Goal: Task Accomplishment & Management: Use online tool/utility

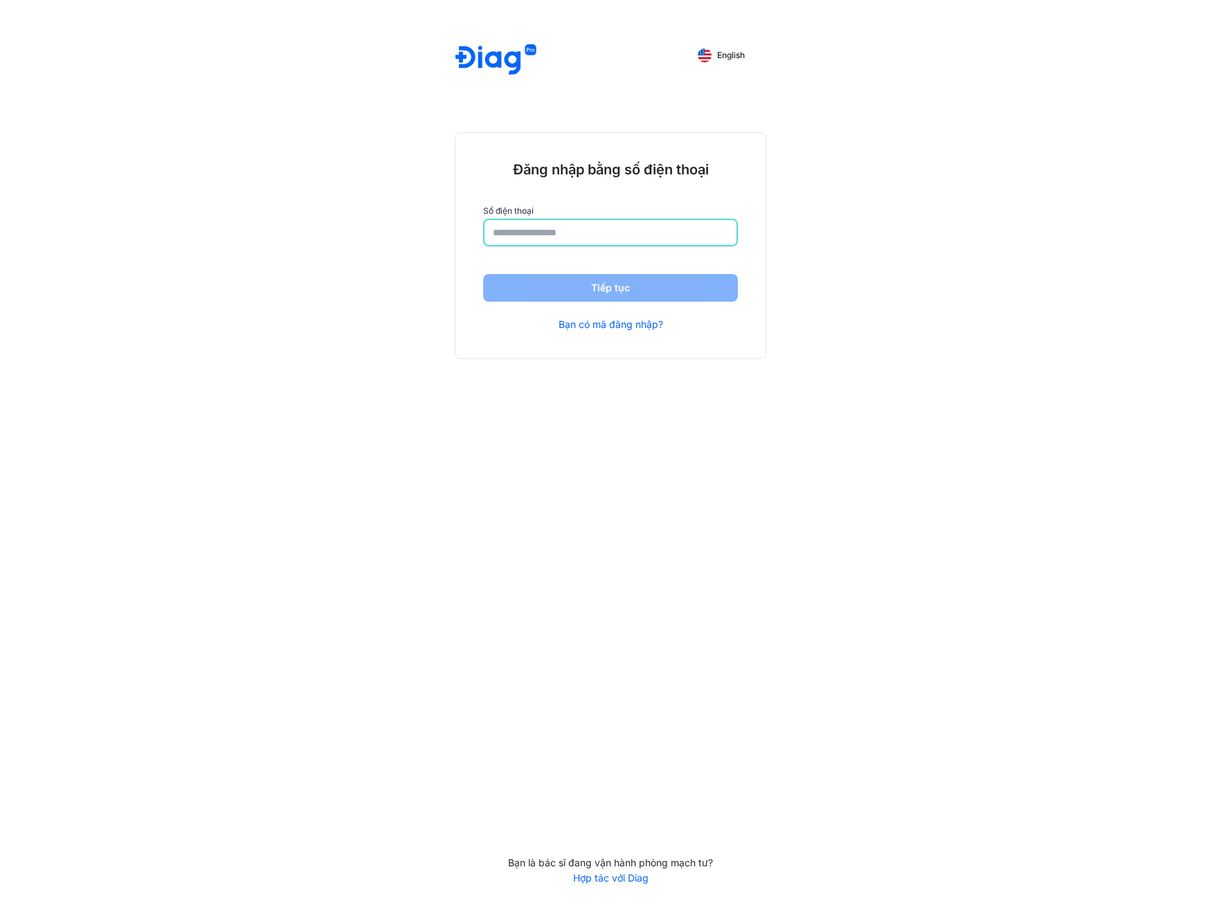
click at [534, 220] on input "number" at bounding box center [610, 232] width 235 height 25
click at [573, 233] on input "number" at bounding box center [610, 232] width 235 height 25
paste input "**********"
type input "**********"
click at [590, 291] on button "Tiếp tục" at bounding box center [610, 289] width 255 height 28
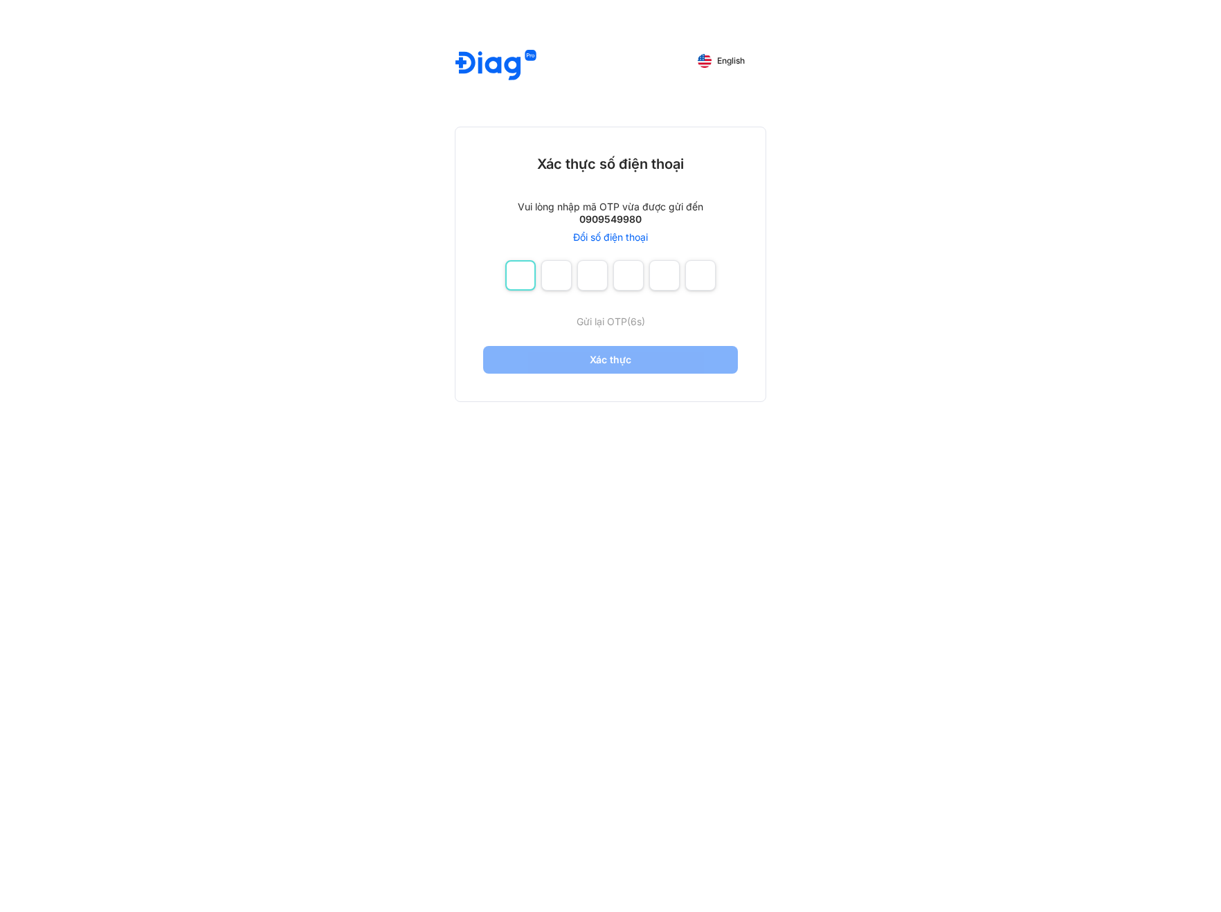
click at [524, 273] on input "number" at bounding box center [520, 275] width 30 height 30
paste input "******"
type input "*"
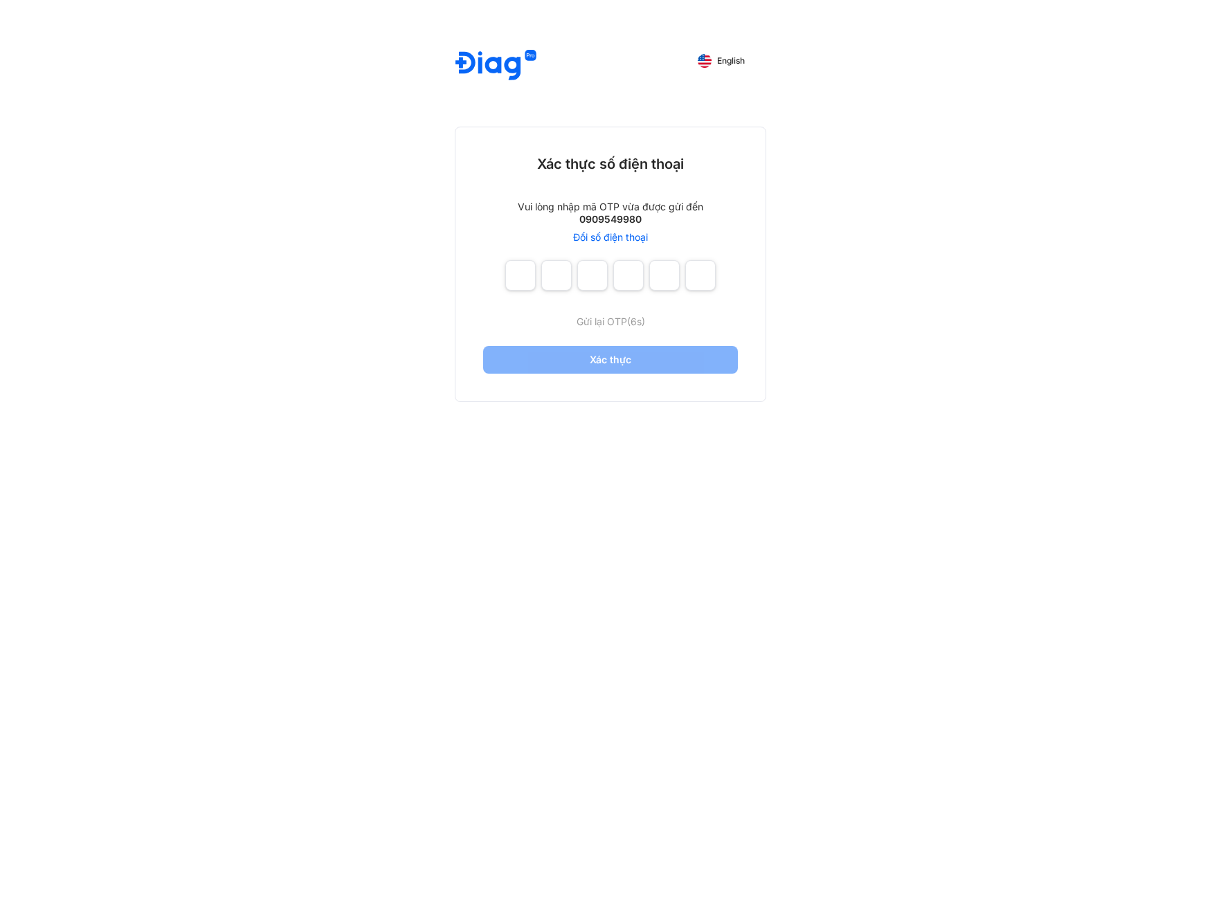
type input "*"
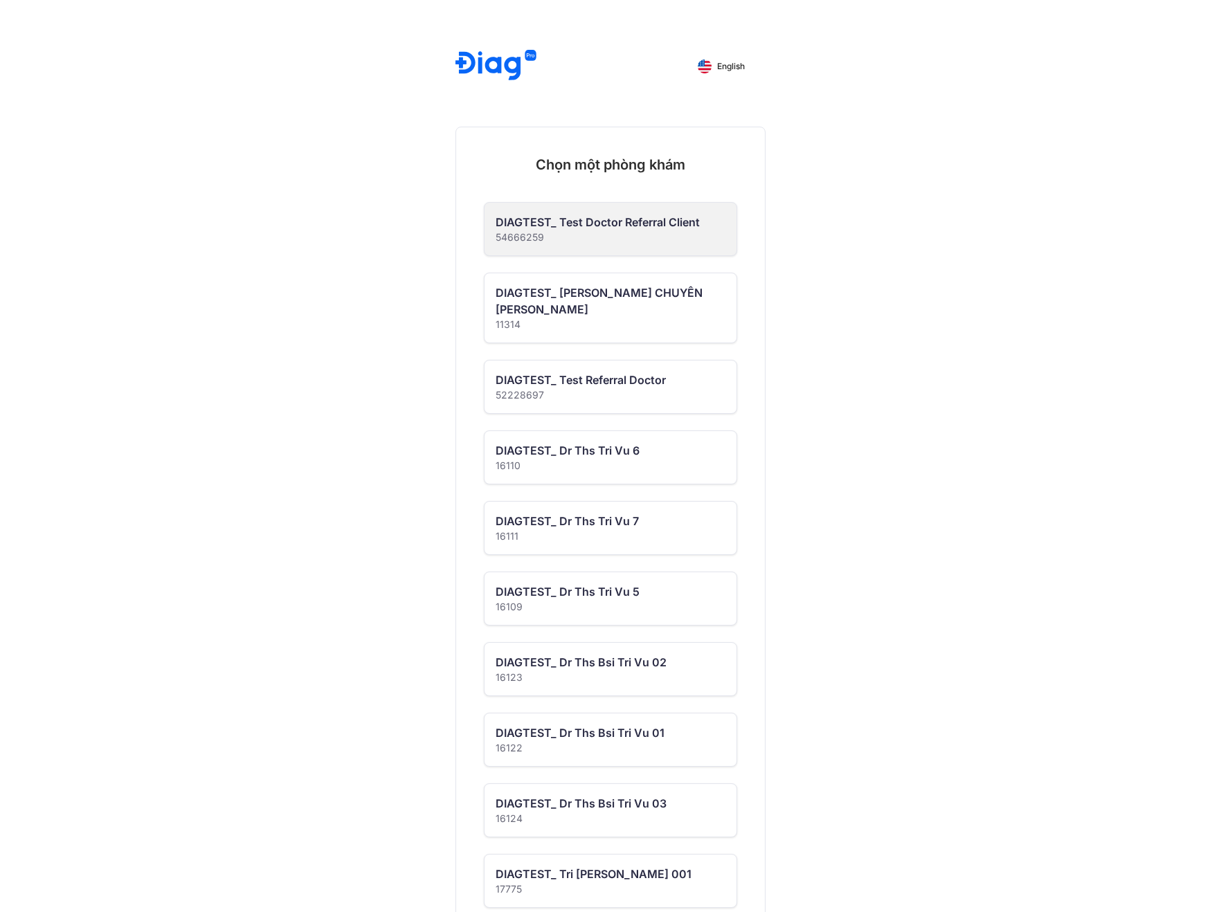
click at [603, 240] on div "54666259" at bounding box center [598, 237] width 204 height 14
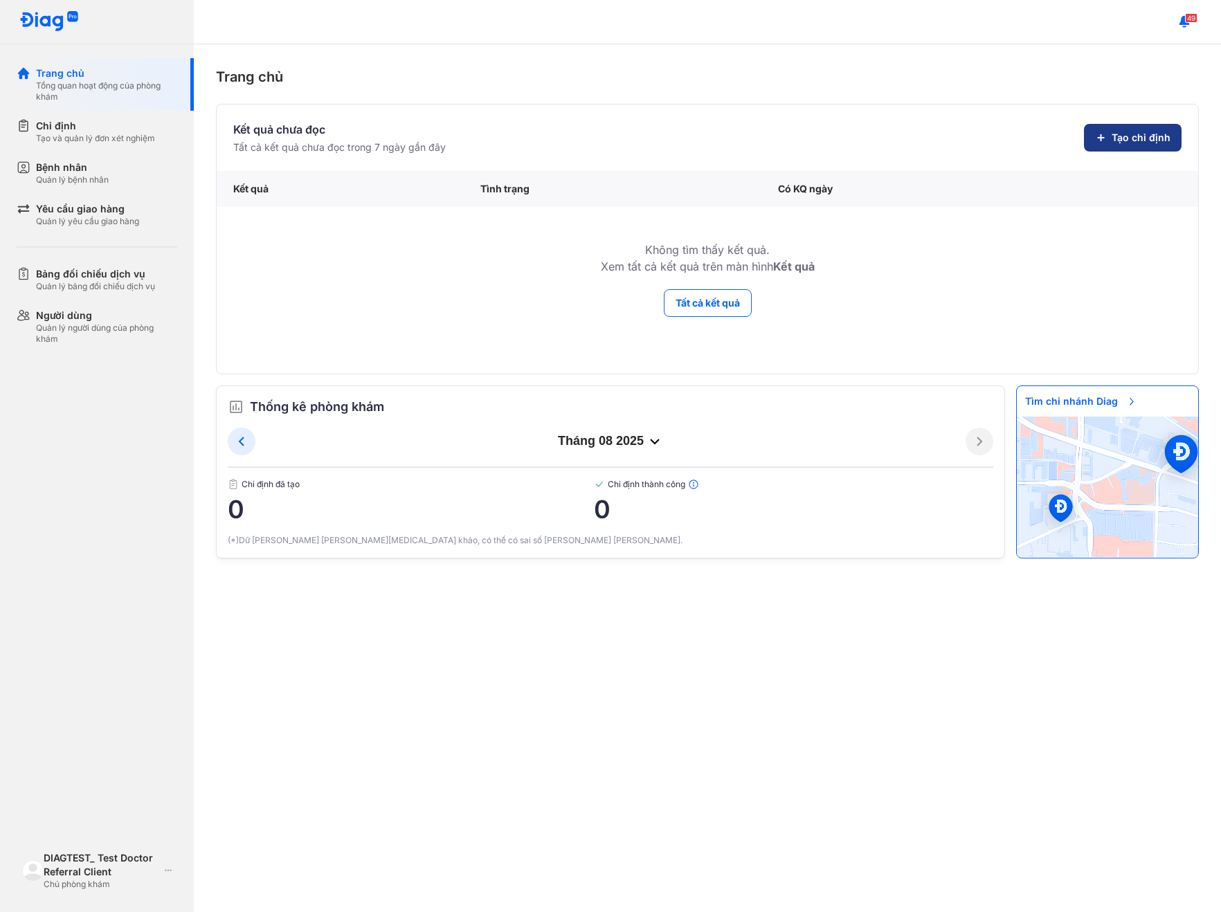
click at [1145, 132] on span "Tạo chỉ định" at bounding box center [1141, 138] width 59 height 14
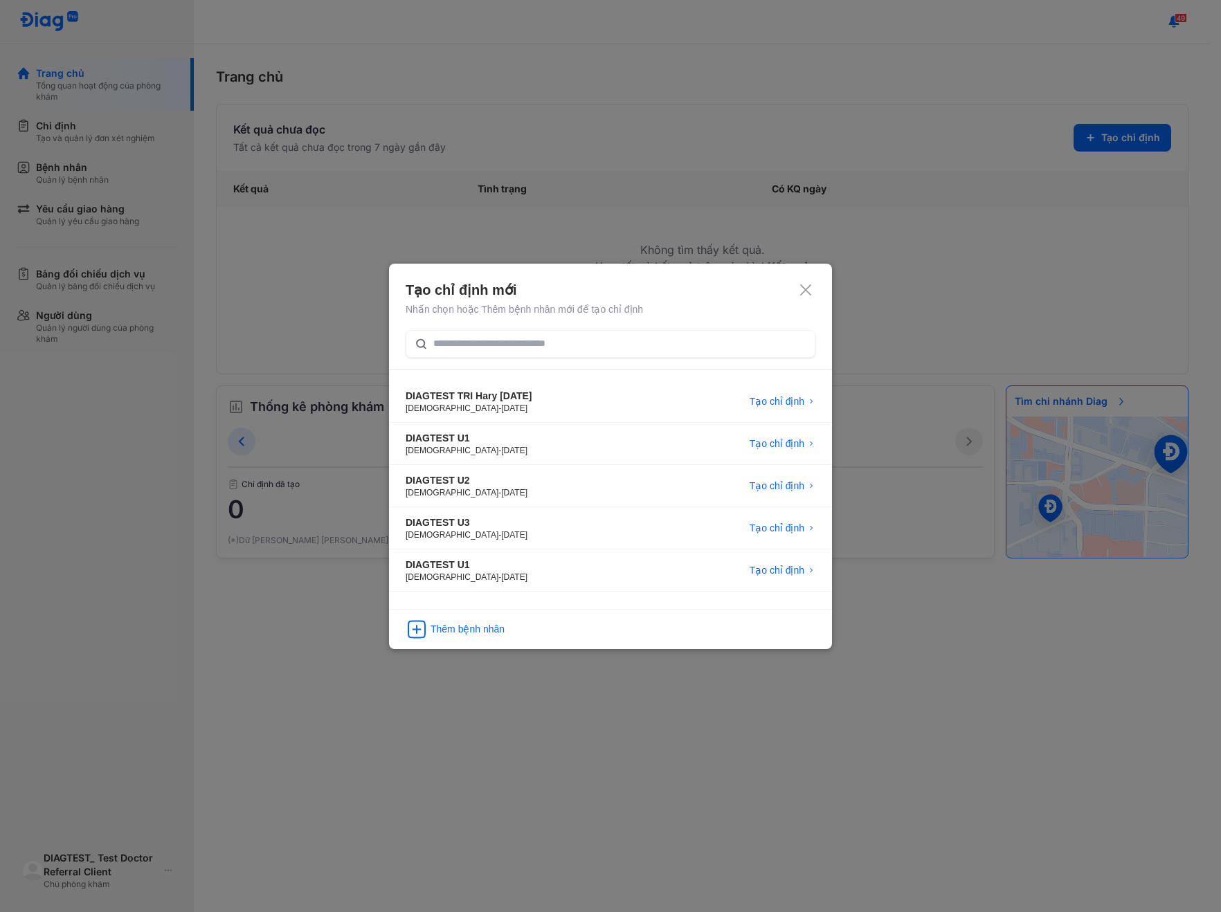
click at [810, 291] on icon at bounding box center [806, 290] width 14 height 14
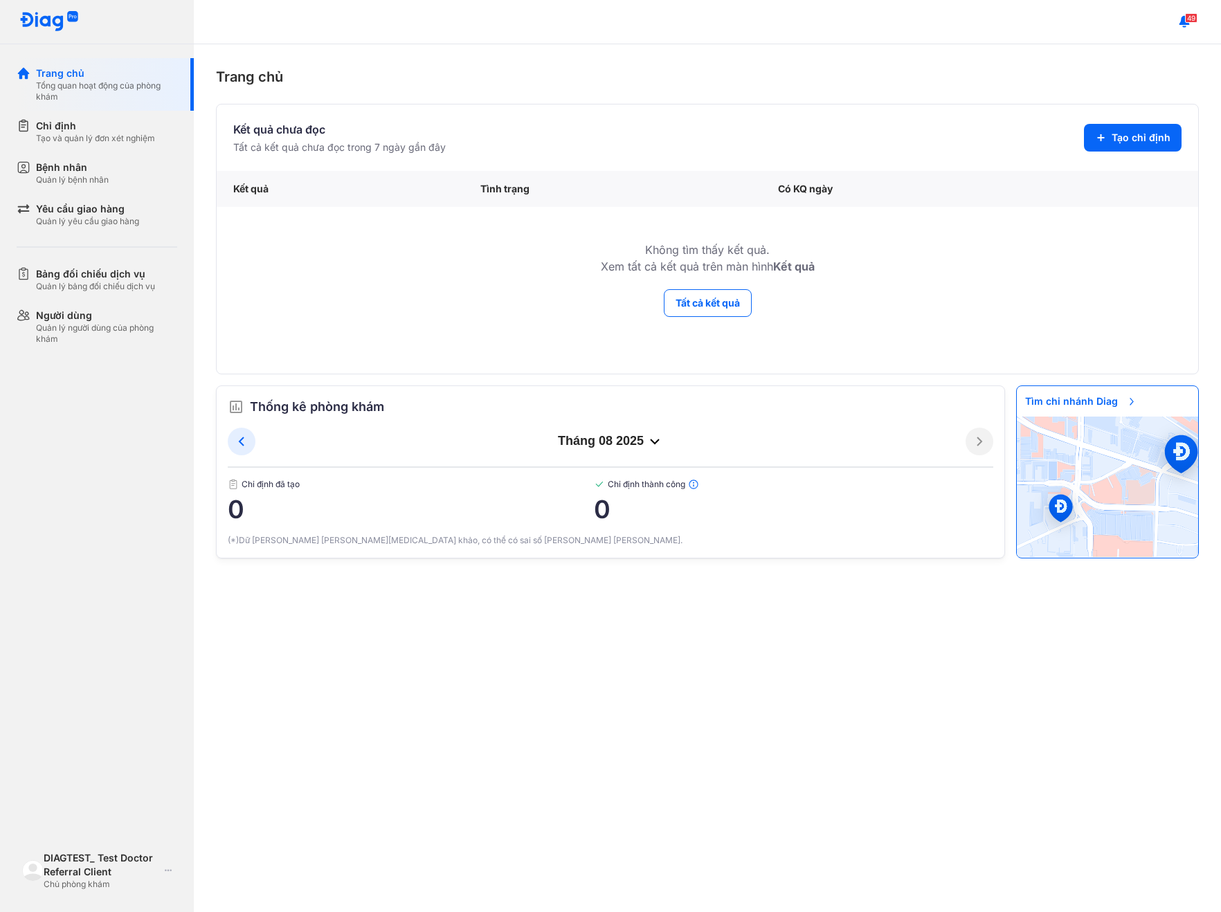
click at [999, 86] on div "Trang chủ" at bounding box center [707, 76] width 983 height 21
click at [1125, 138] on span "Tạo chỉ định" at bounding box center [1141, 138] width 59 height 14
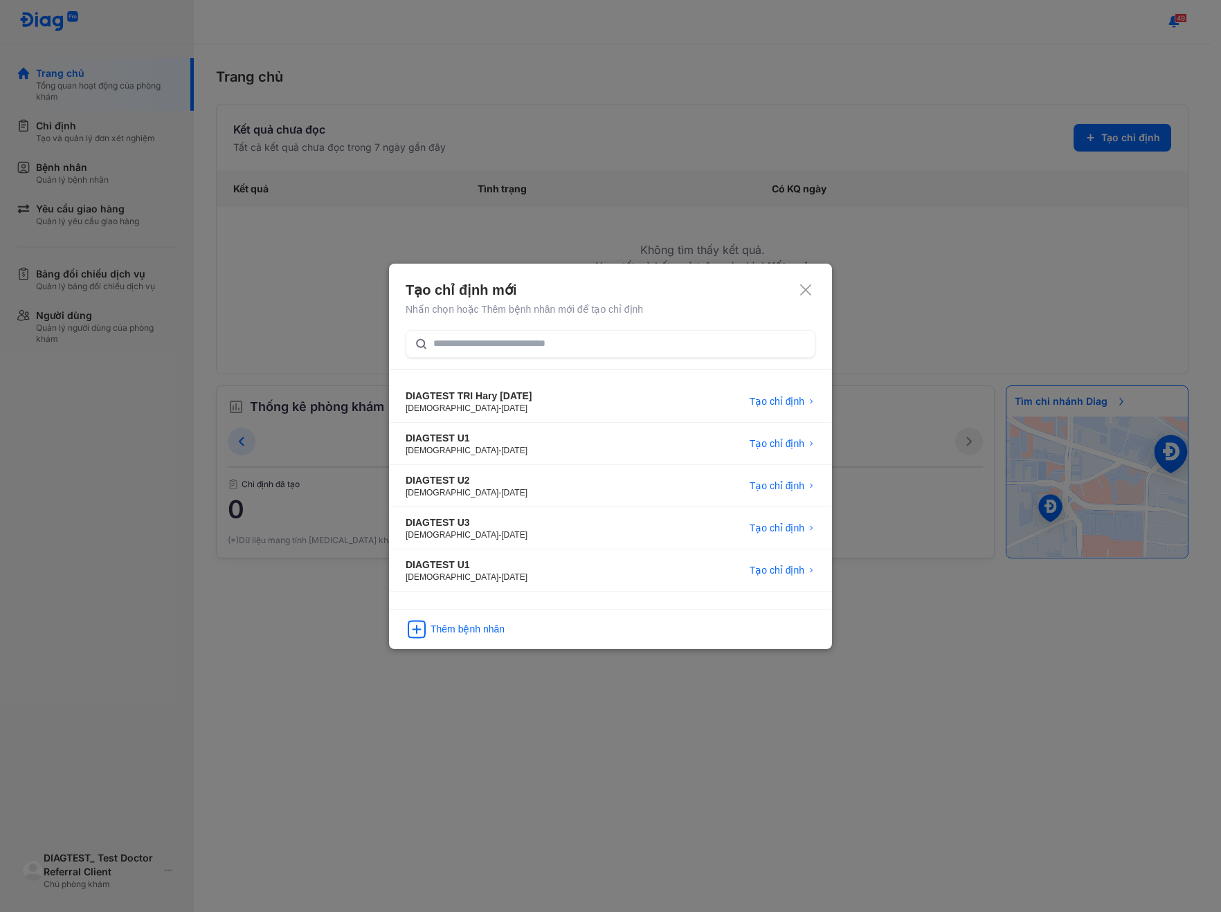
click at [808, 284] on icon at bounding box center [806, 290] width 14 height 14
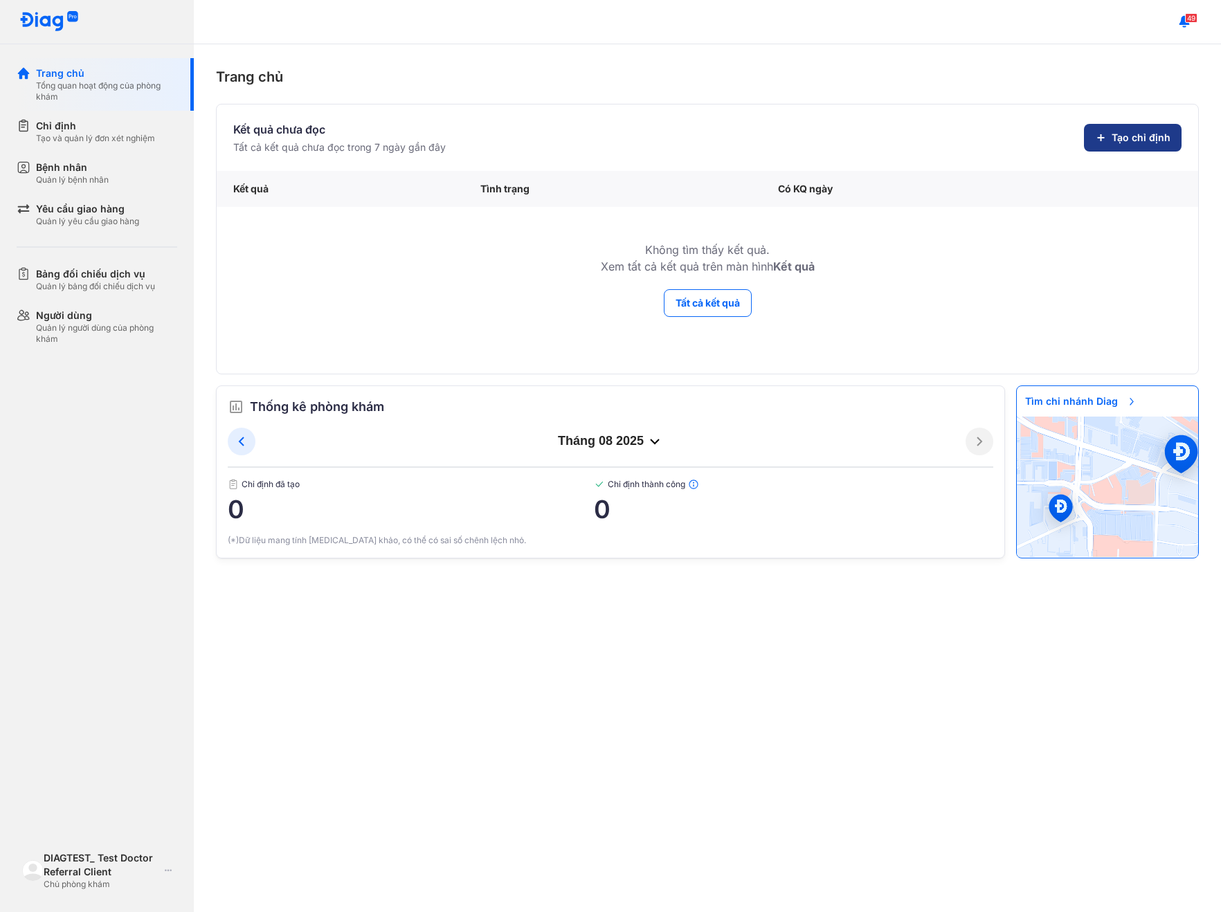
click at [1121, 141] on span "Tạo chỉ định" at bounding box center [1141, 138] width 59 height 14
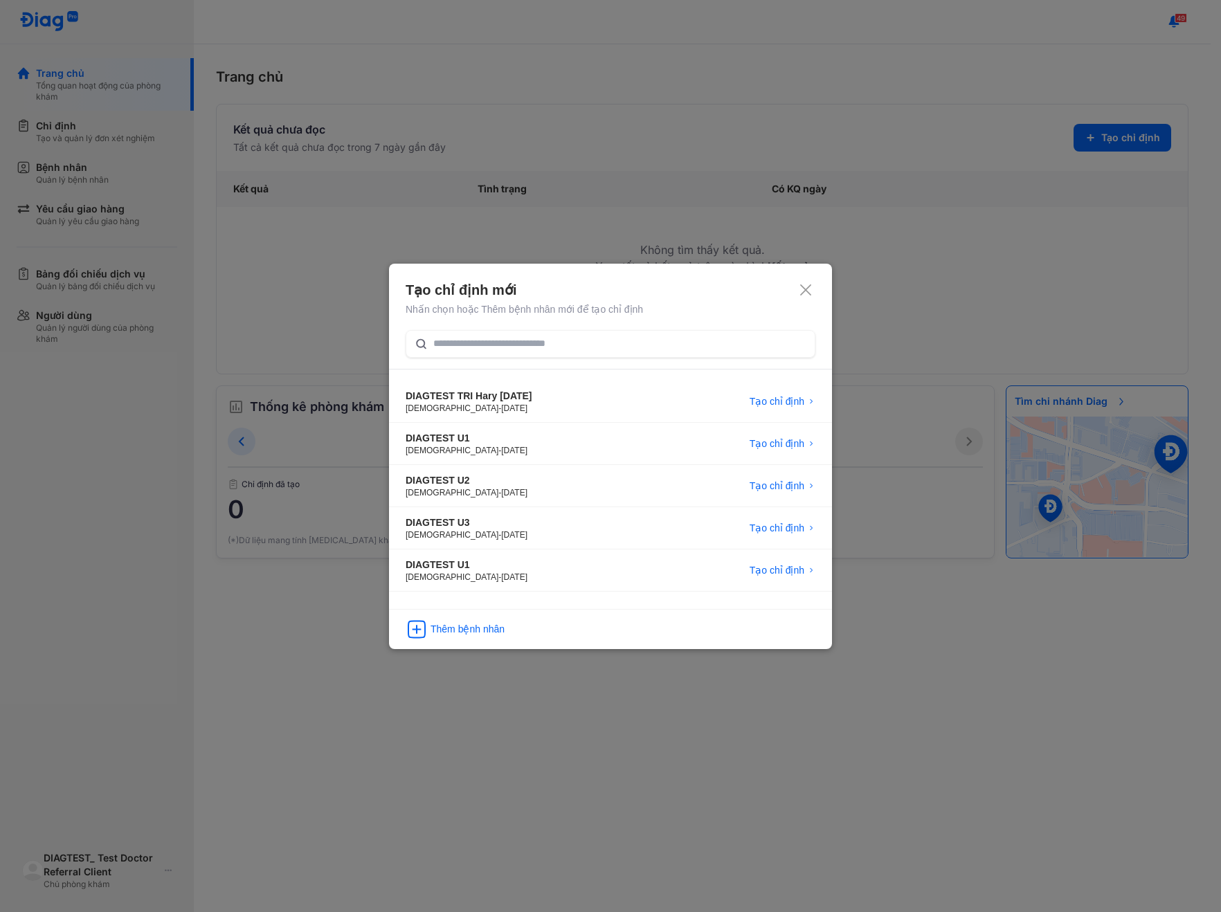
click at [807, 289] on icon at bounding box center [806, 290] width 14 height 14
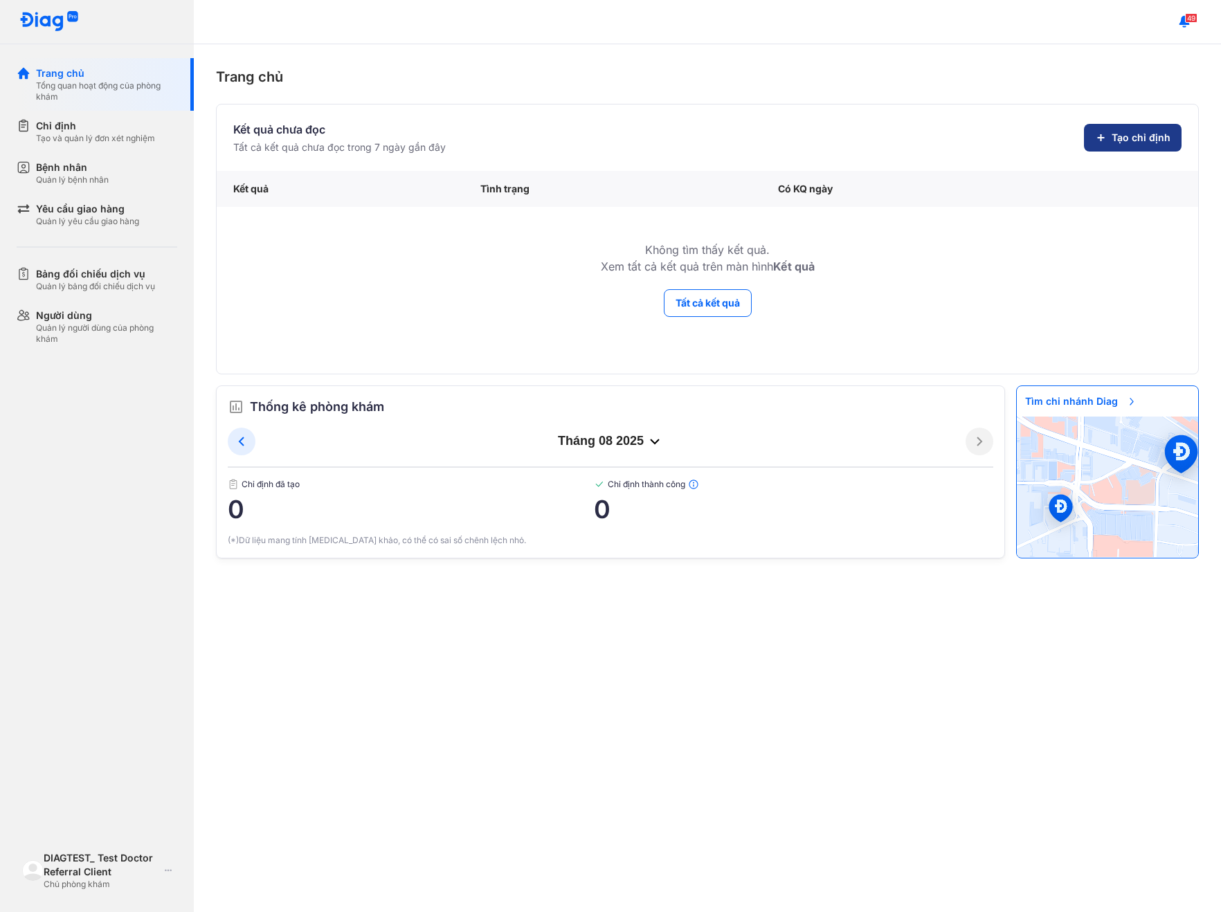
click at [1168, 147] on button "Tạo chỉ định" at bounding box center [1133, 138] width 98 height 28
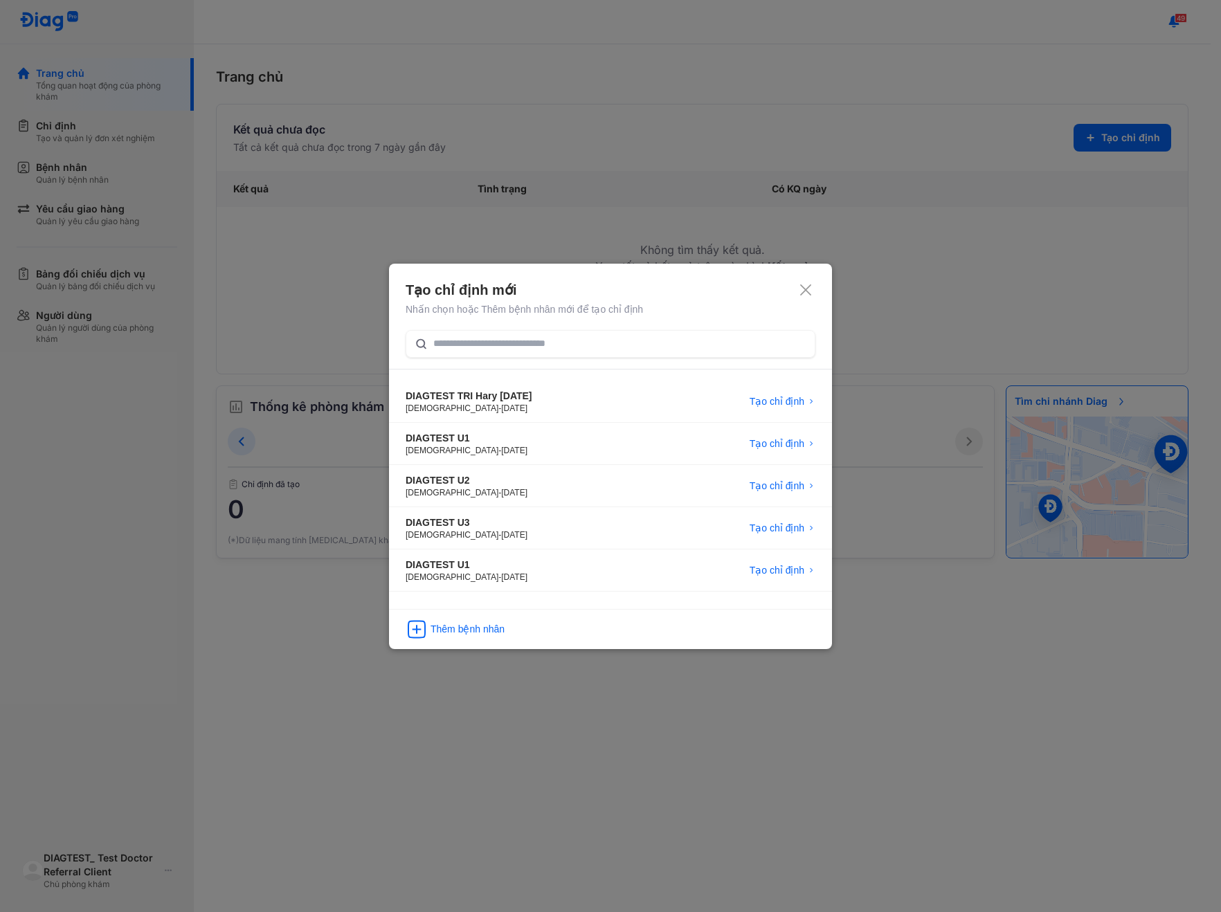
click at [808, 289] on icon at bounding box center [806, 290] width 14 height 14
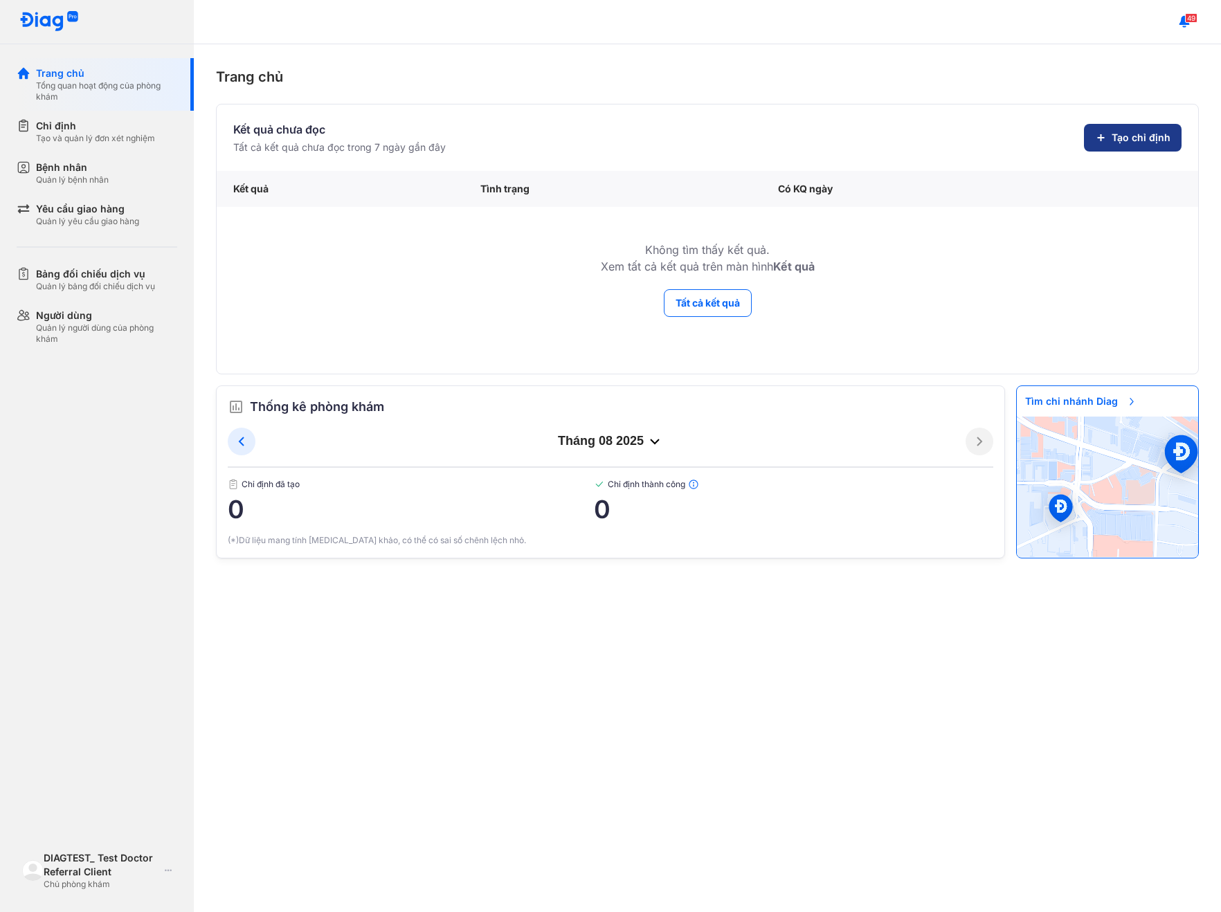
click at [1148, 137] on span "Tạo chỉ định" at bounding box center [1141, 138] width 59 height 14
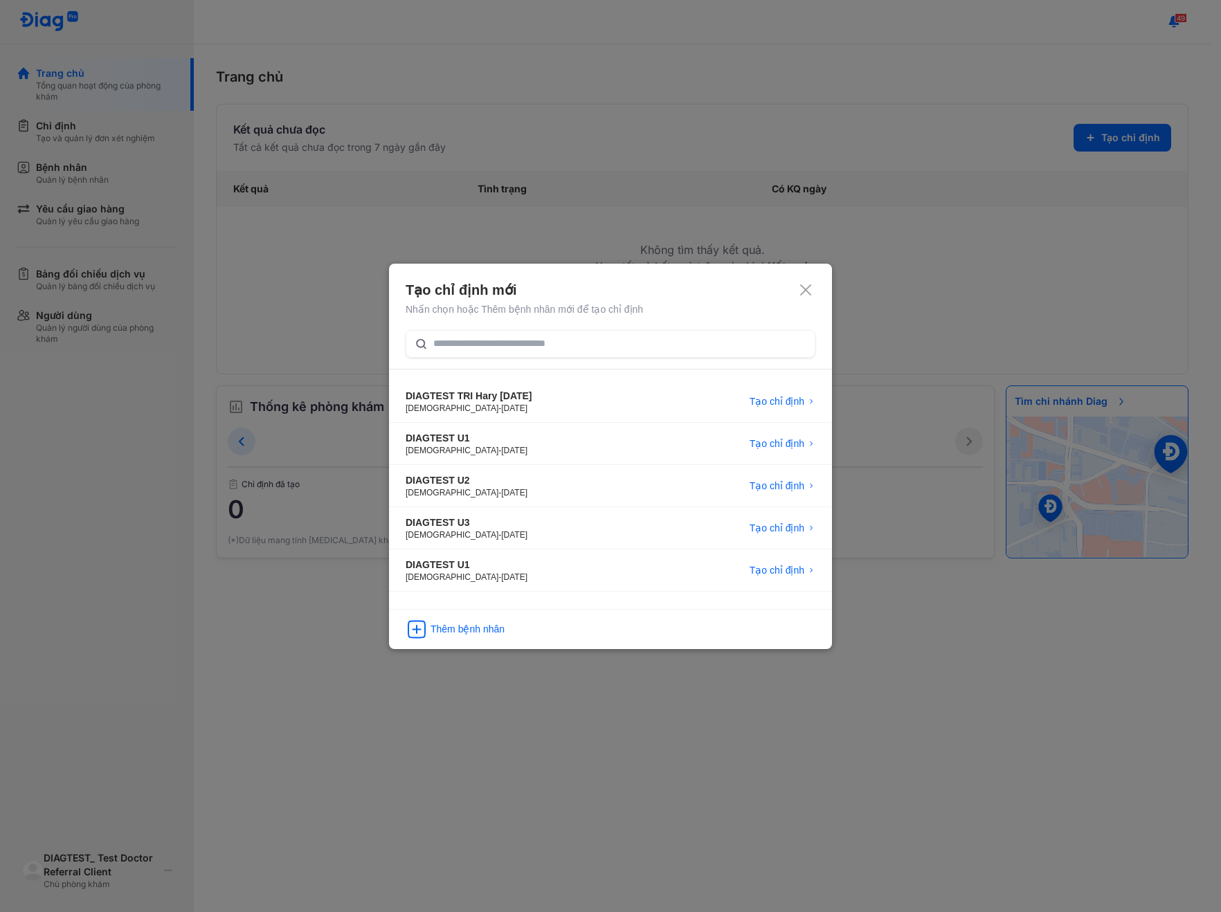
click at [804, 286] on icon at bounding box center [806, 290] width 14 height 14
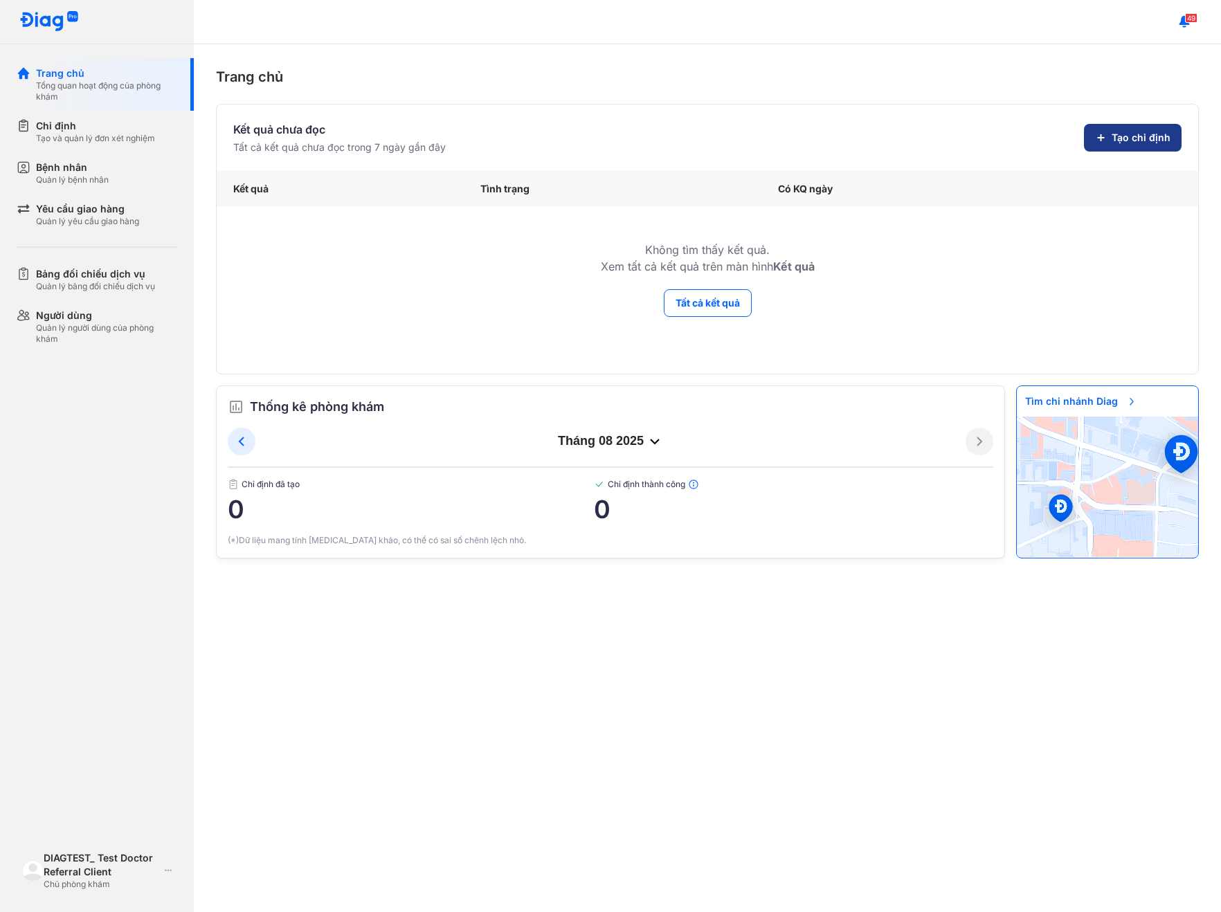
click at [1126, 135] on span "Tạo chỉ định" at bounding box center [1141, 138] width 59 height 14
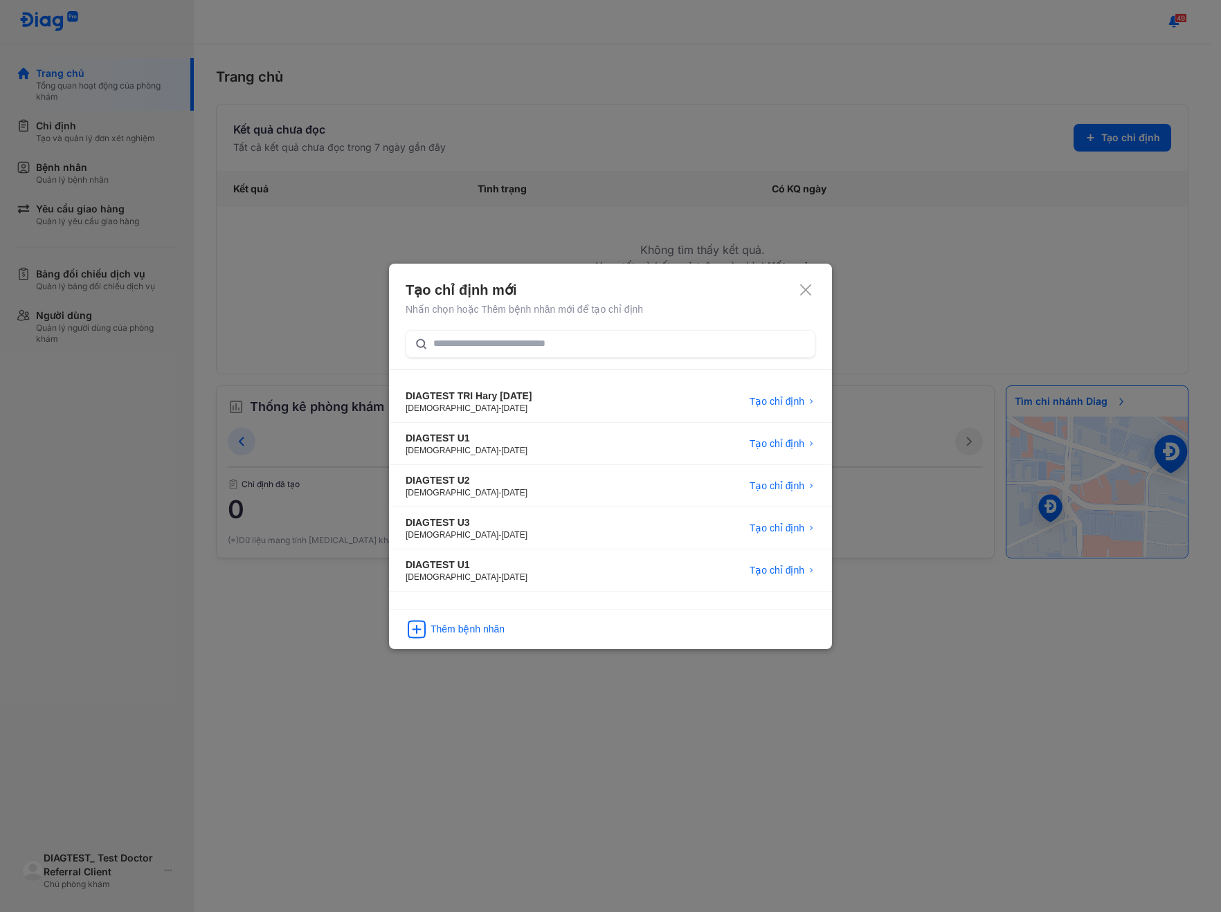
click at [808, 292] on use at bounding box center [805, 289] width 11 height 11
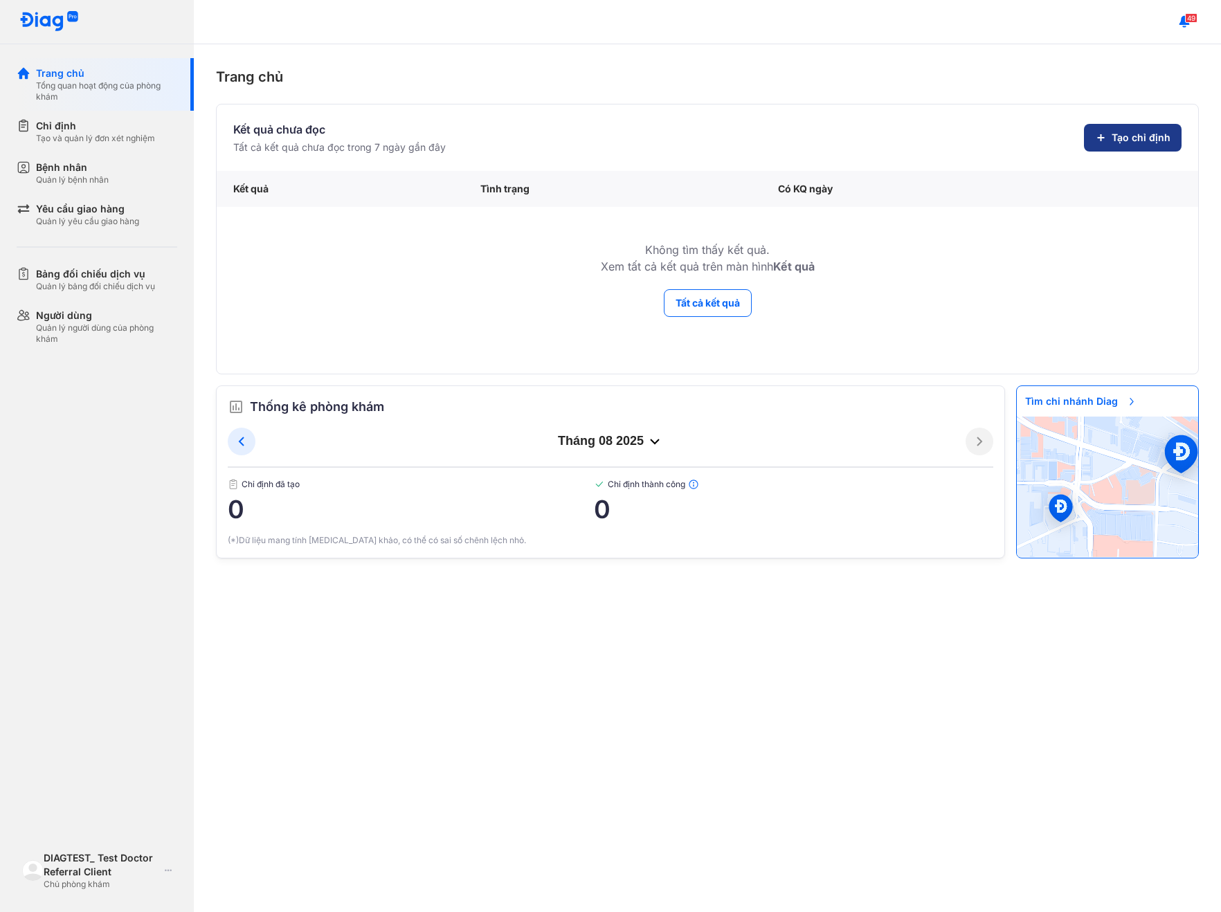
click at [1105, 143] on icon at bounding box center [1100, 137] width 11 height 11
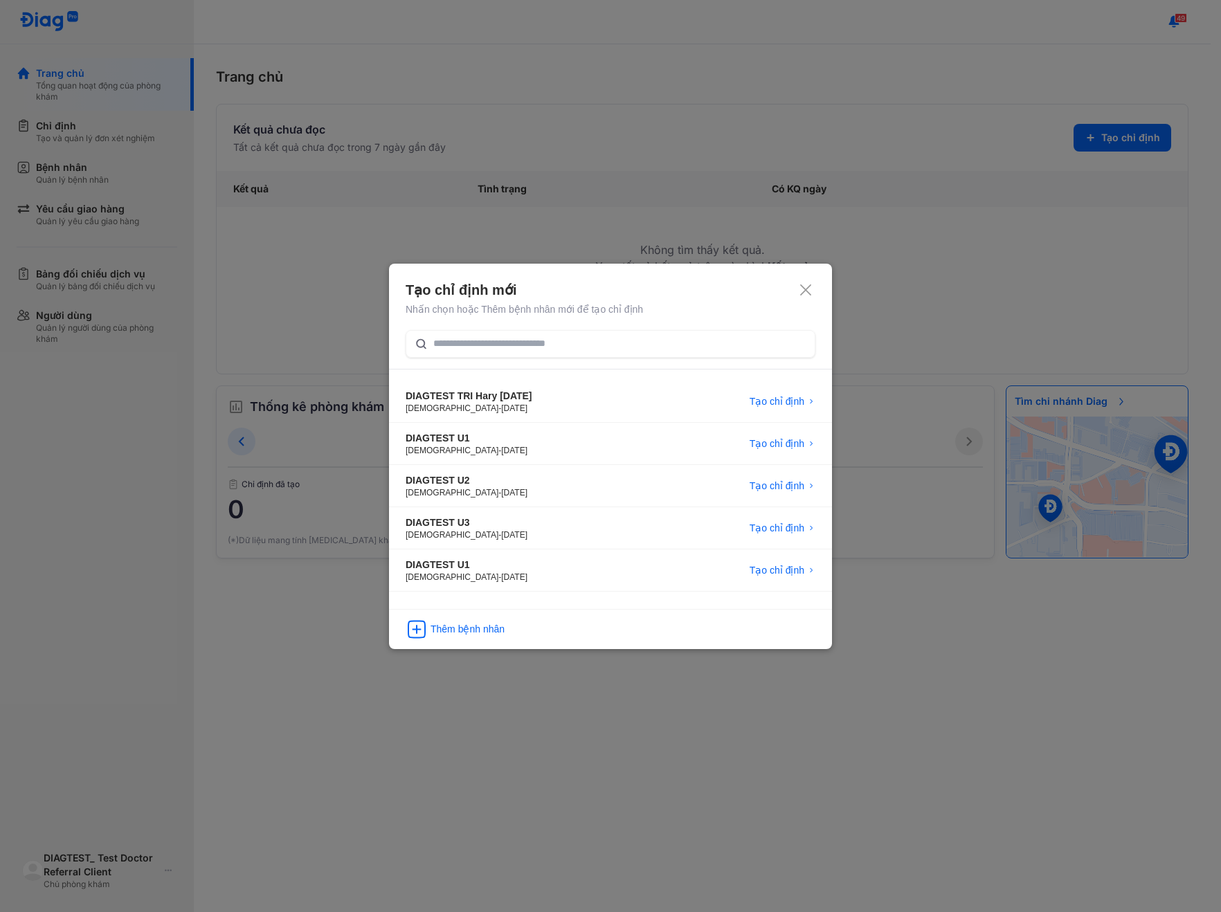
click at [805, 293] on icon at bounding box center [806, 290] width 14 height 14
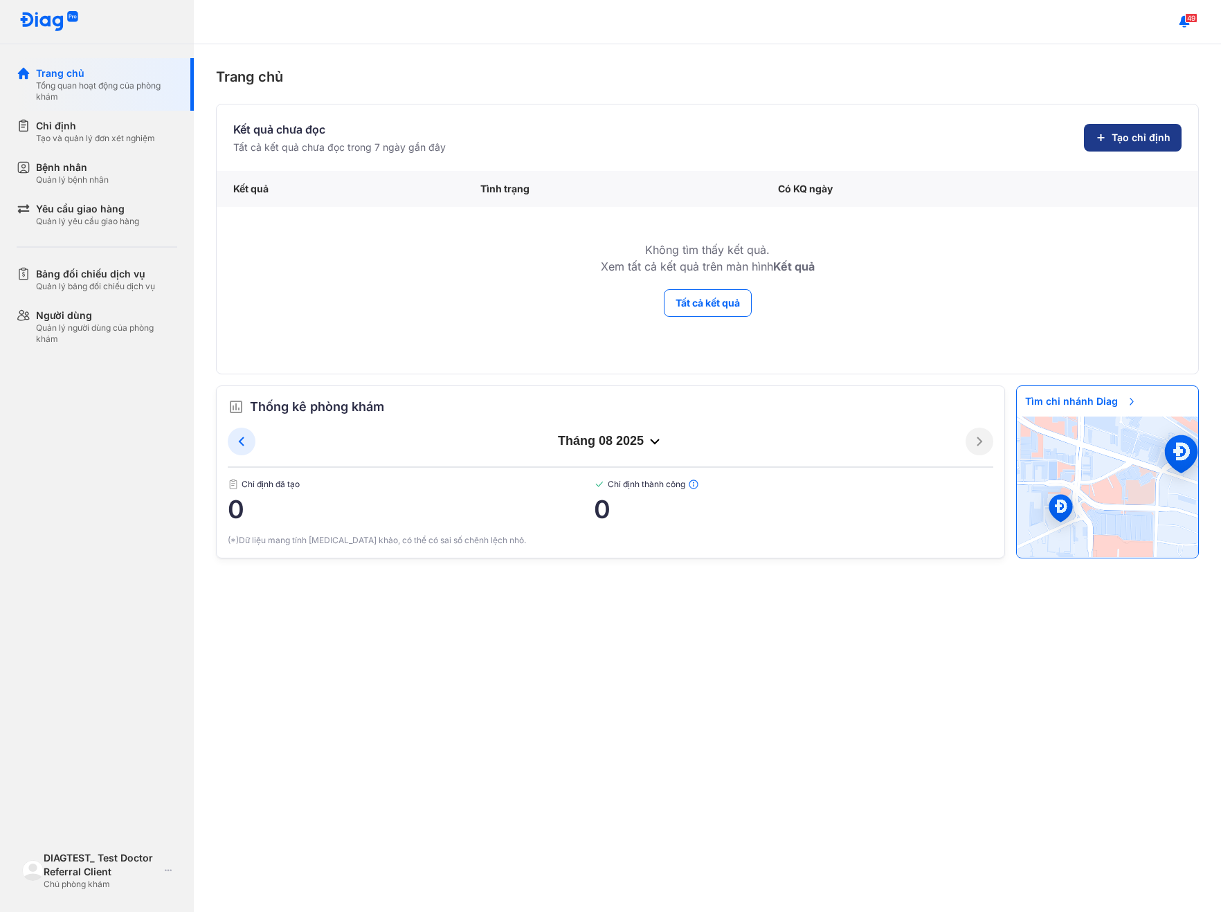
click at [1122, 133] on span "Tạo chỉ định" at bounding box center [1141, 138] width 59 height 14
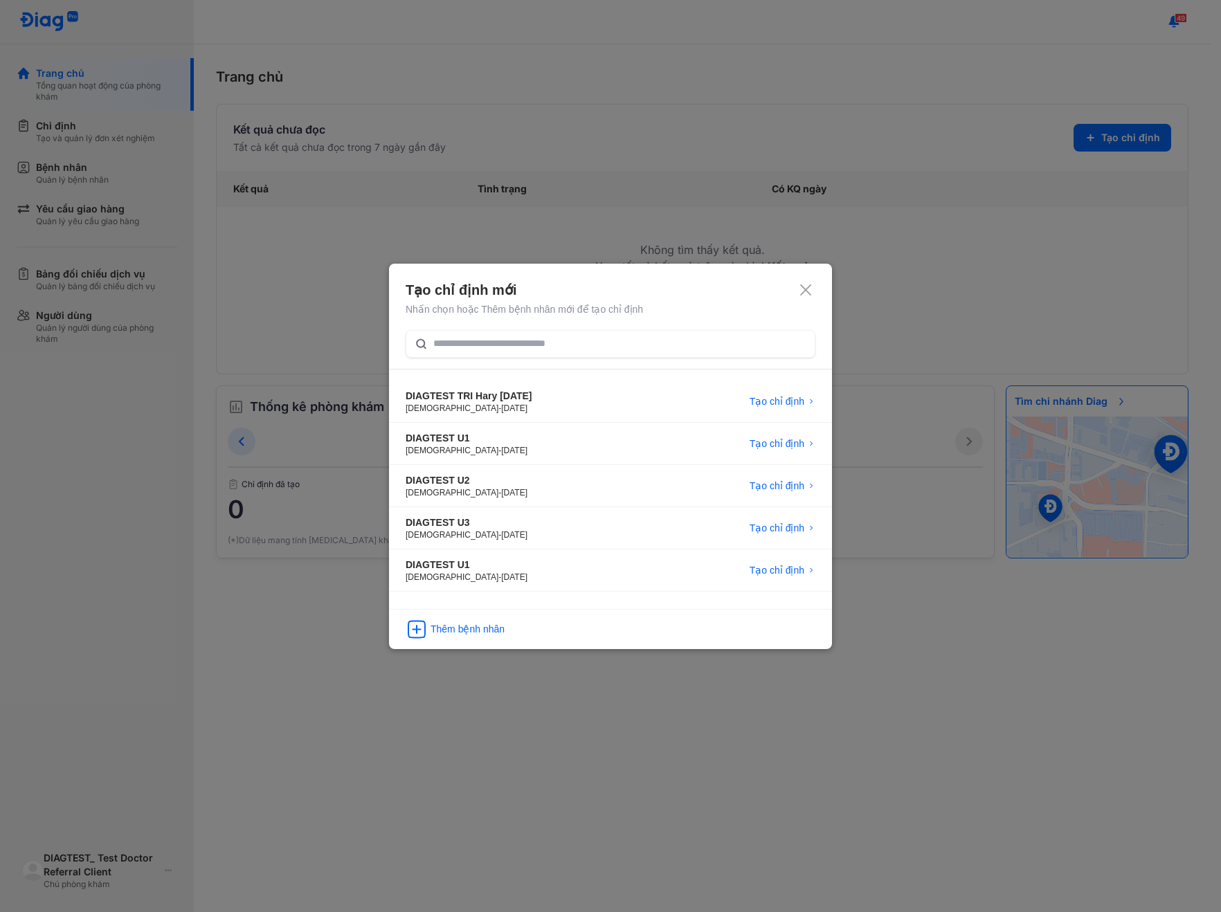
click at [805, 287] on icon at bounding box center [806, 290] width 14 height 14
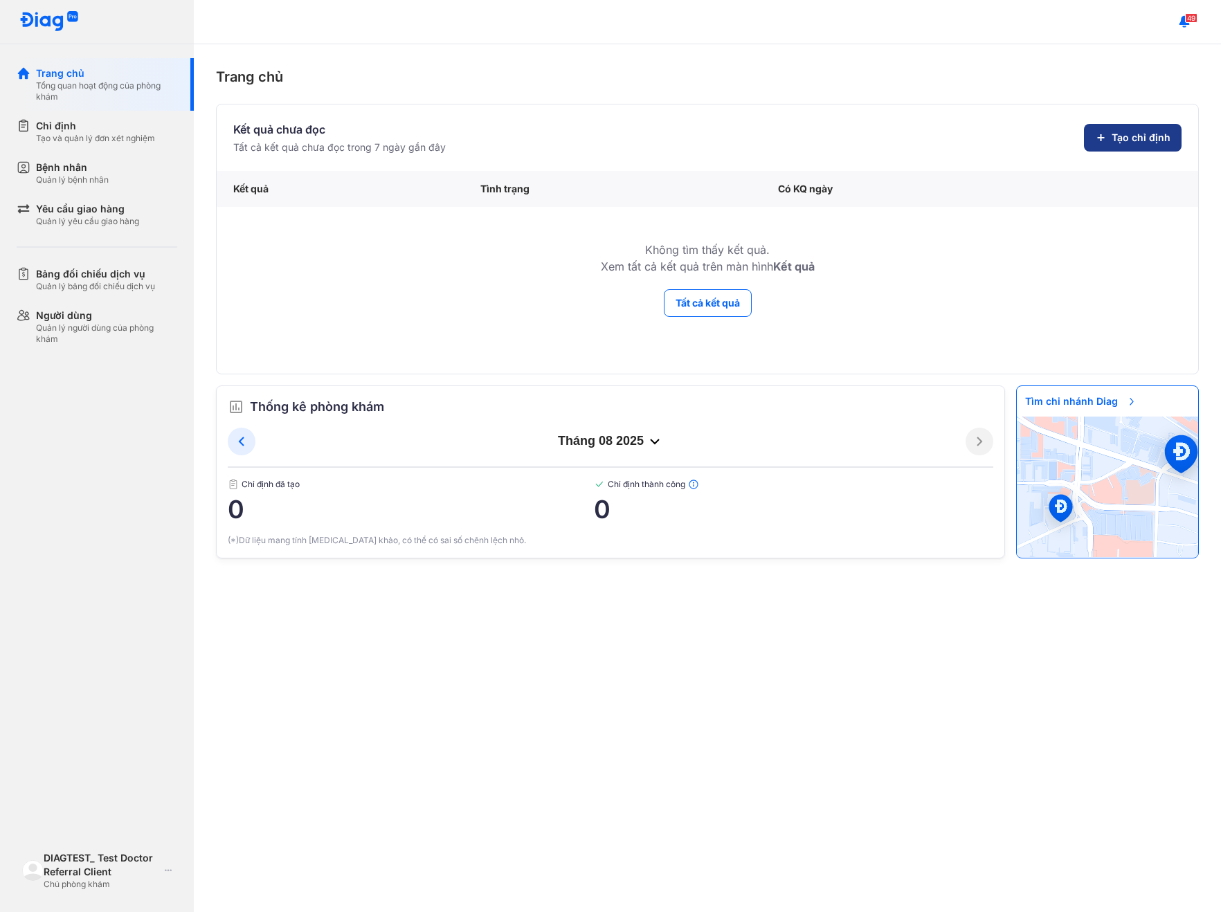
click at [1119, 141] on span "Tạo chỉ định" at bounding box center [1141, 138] width 59 height 14
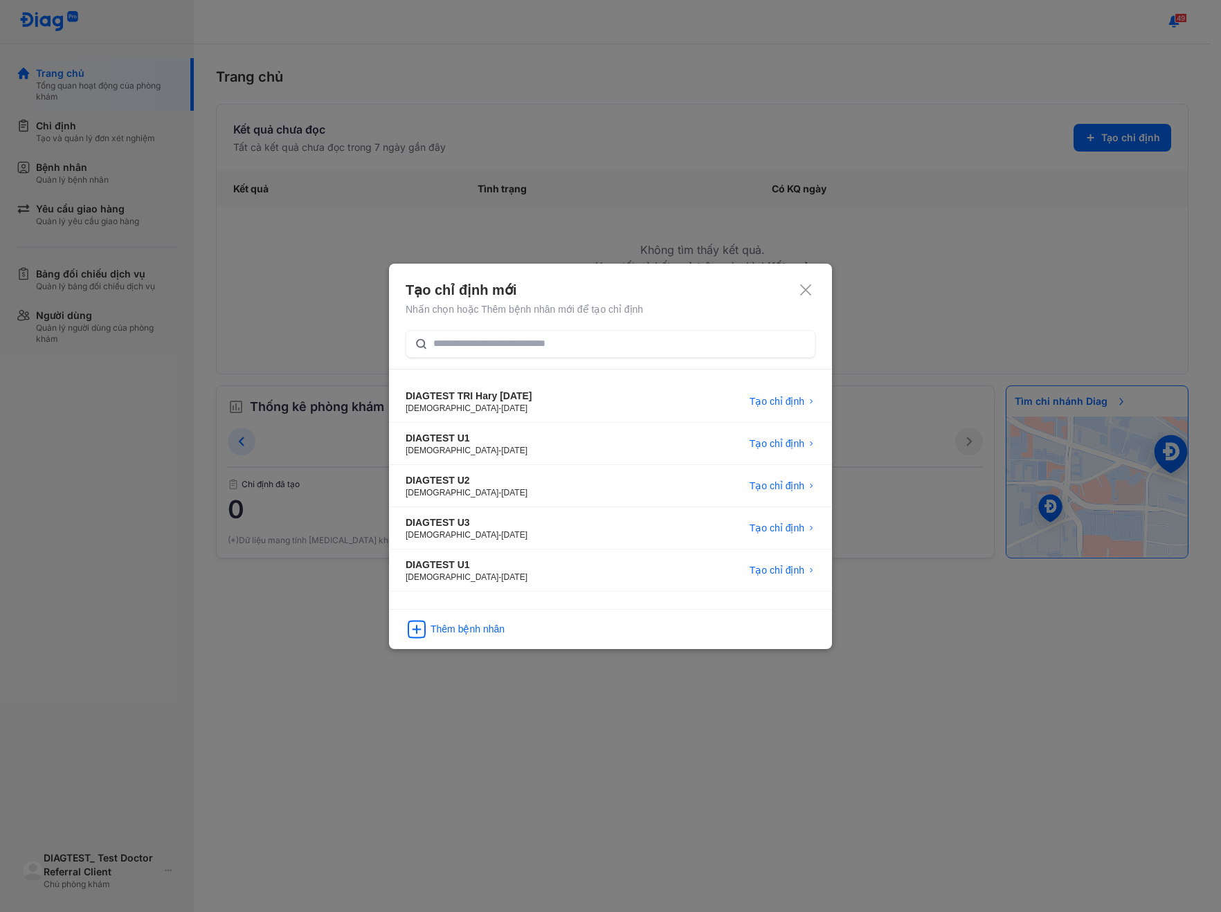
click at [808, 291] on icon at bounding box center [806, 290] width 14 height 14
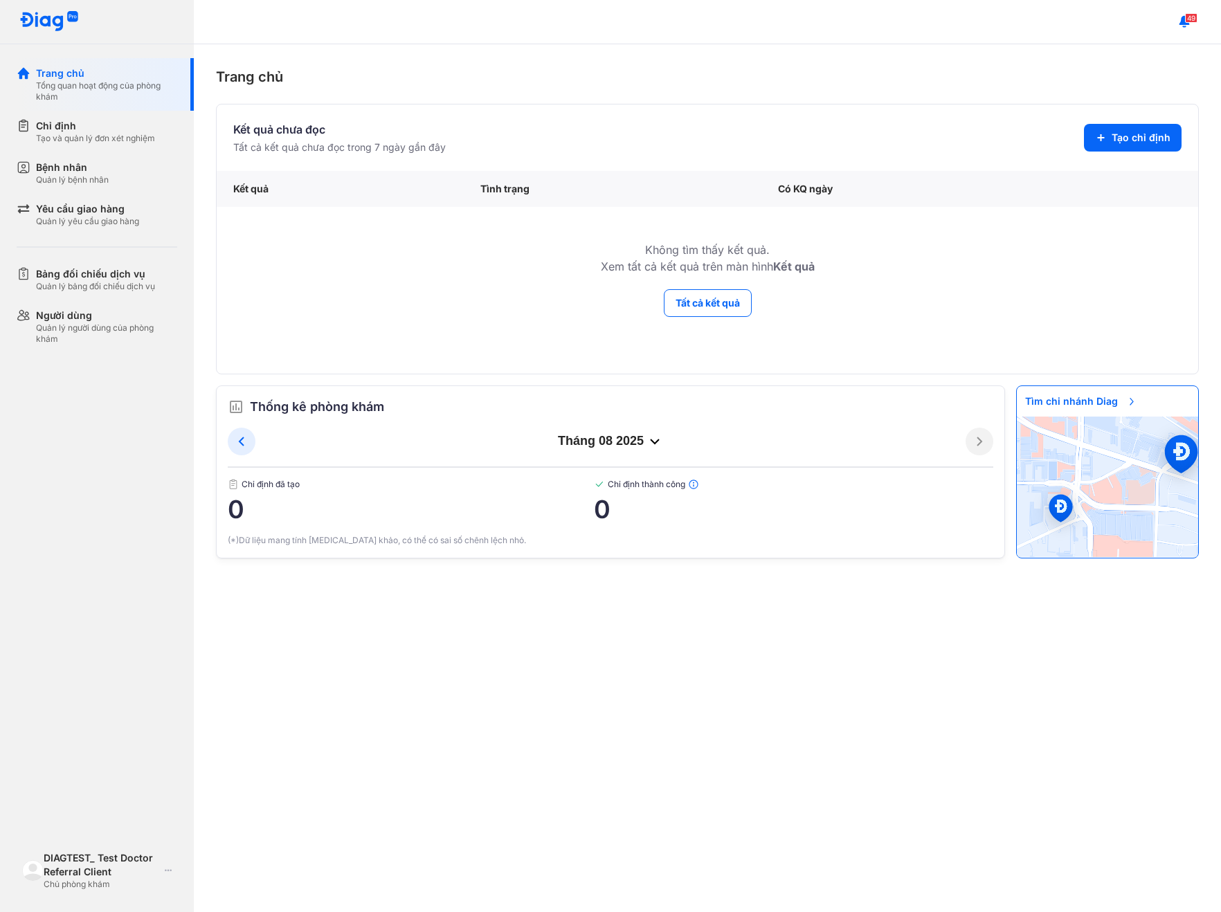
click at [146, 833] on div "Trang chủ Tổng quan hoạt động của phòng khám Chỉ định Tạo và quản lý đơn xét ng…" at bounding box center [97, 456] width 194 height 912
click at [131, 860] on div "DIAGTEST_ Test Doctor Referral Client" at bounding box center [102, 865] width 116 height 28
click at [124, 820] on div "Đăng xuất" at bounding box center [135, 817] width 221 height 33
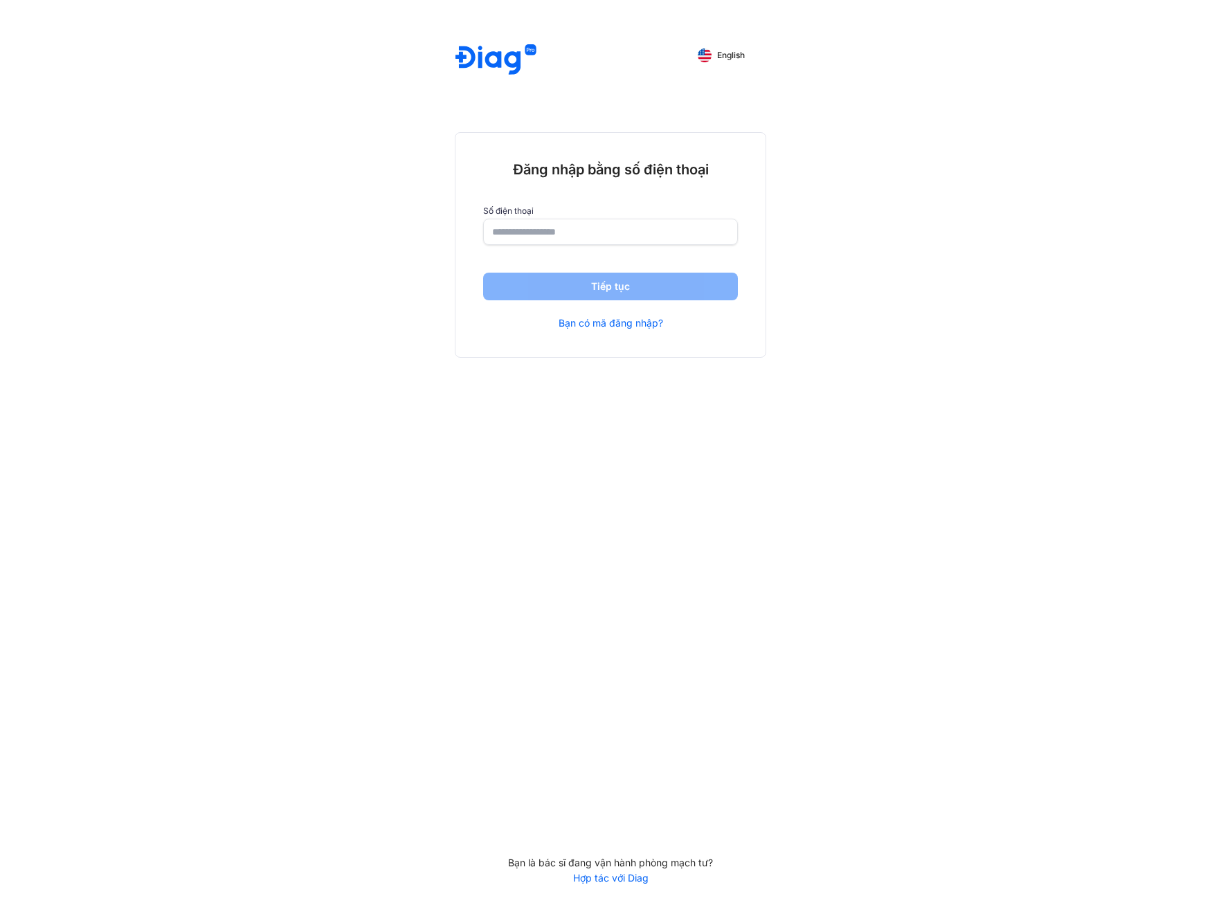
click at [678, 232] on input "number" at bounding box center [610, 231] width 237 height 25
paste input "**********"
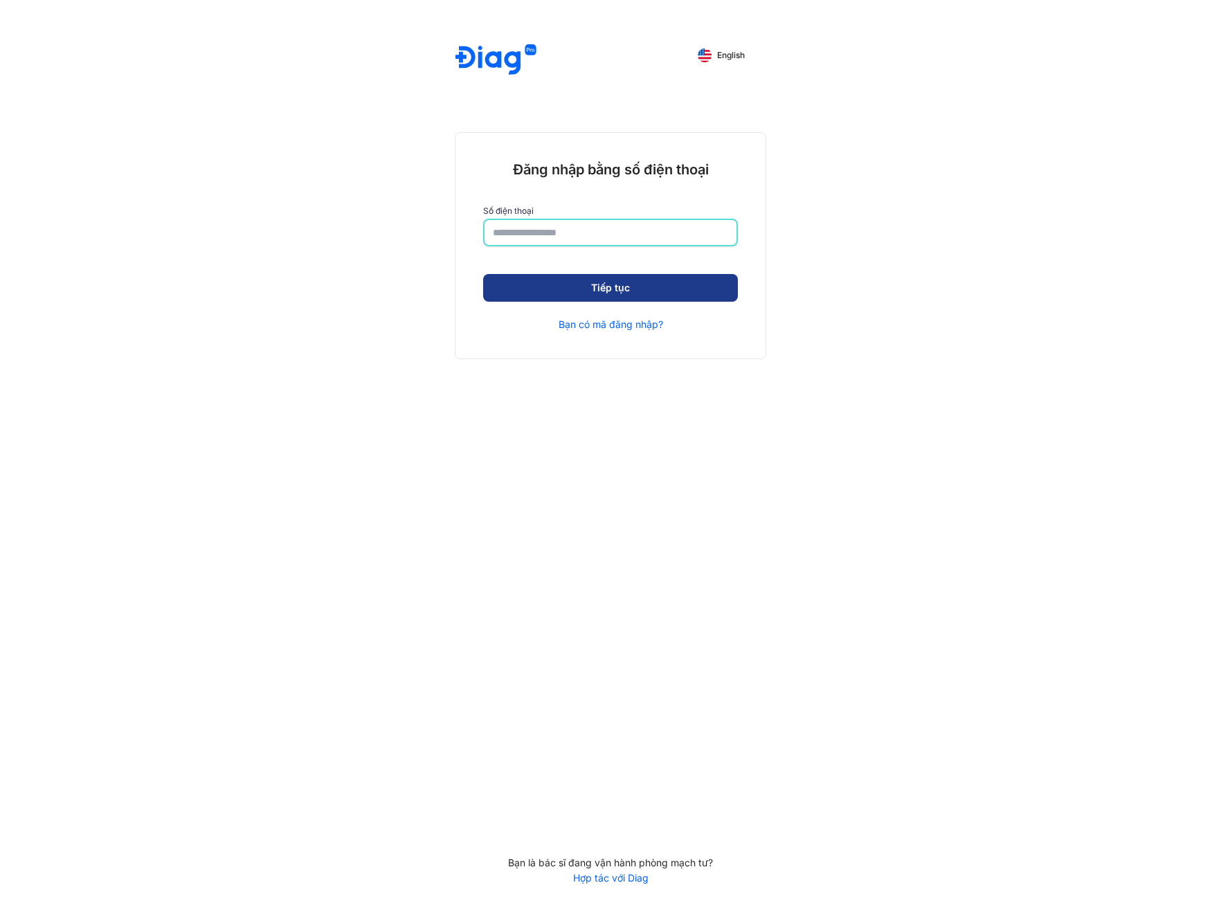
type input "**********"
click at [550, 287] on button "Tiếp tục" at bounding box center [610, 288] width 255 height 28
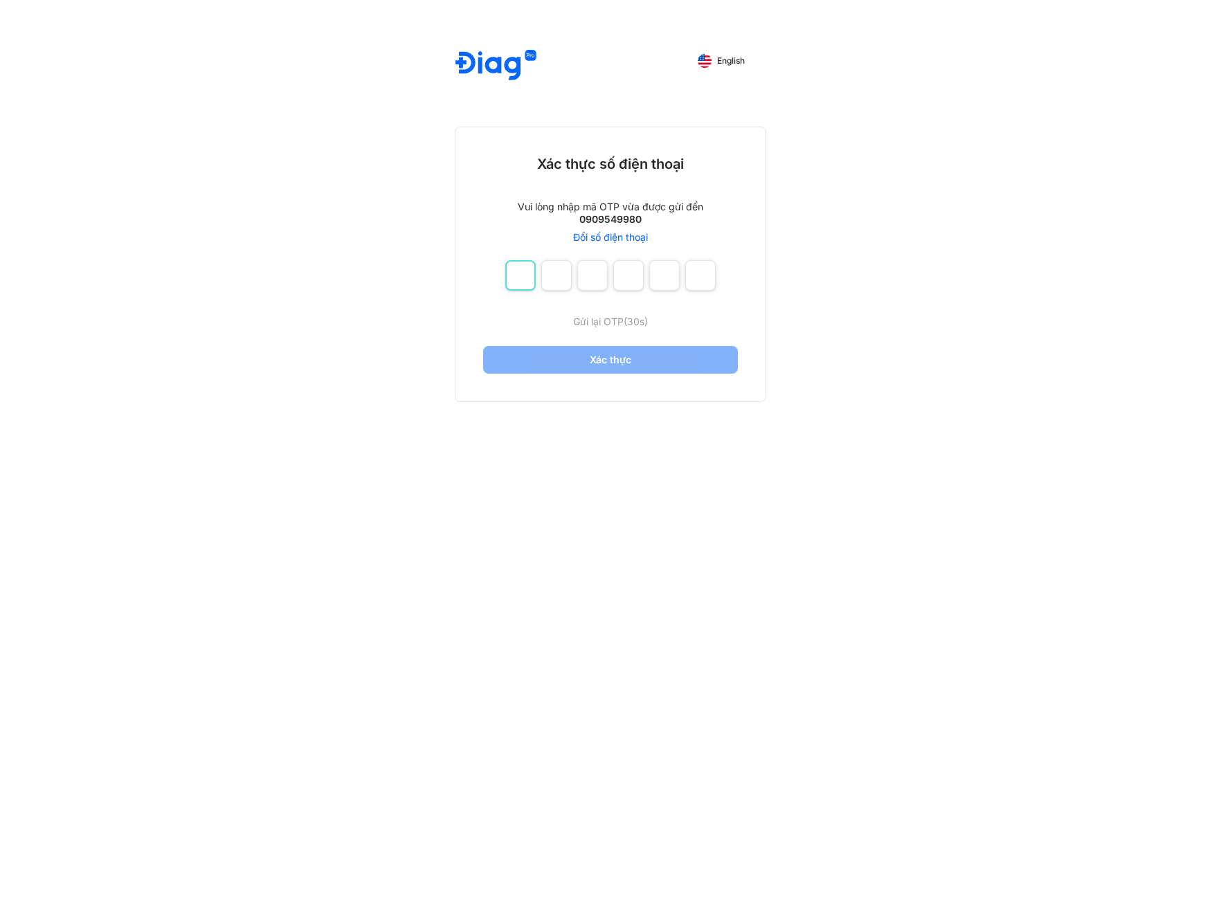
click at [529, 275] on input "number" at bounding box center [520, 275] width 30 height 30
type input "*"
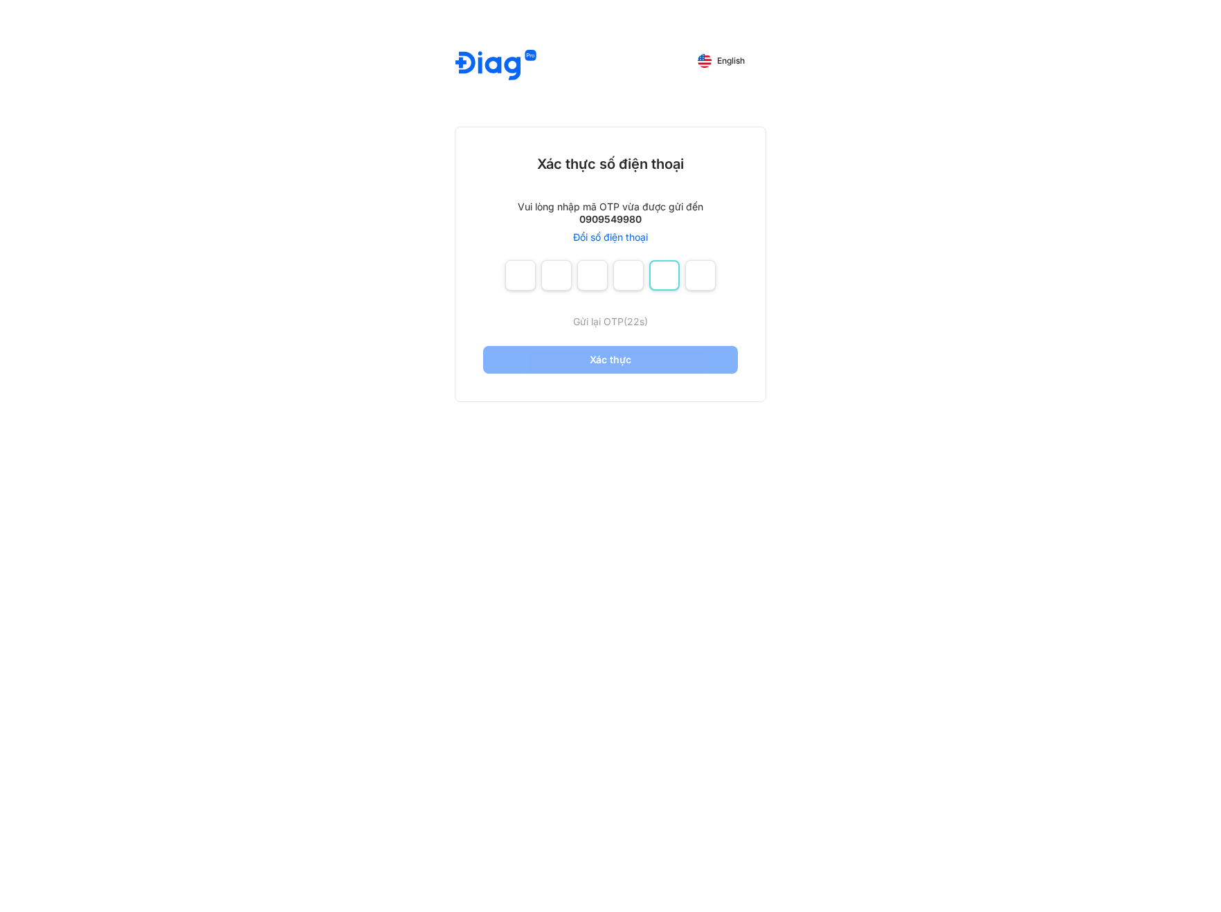
type input "*"
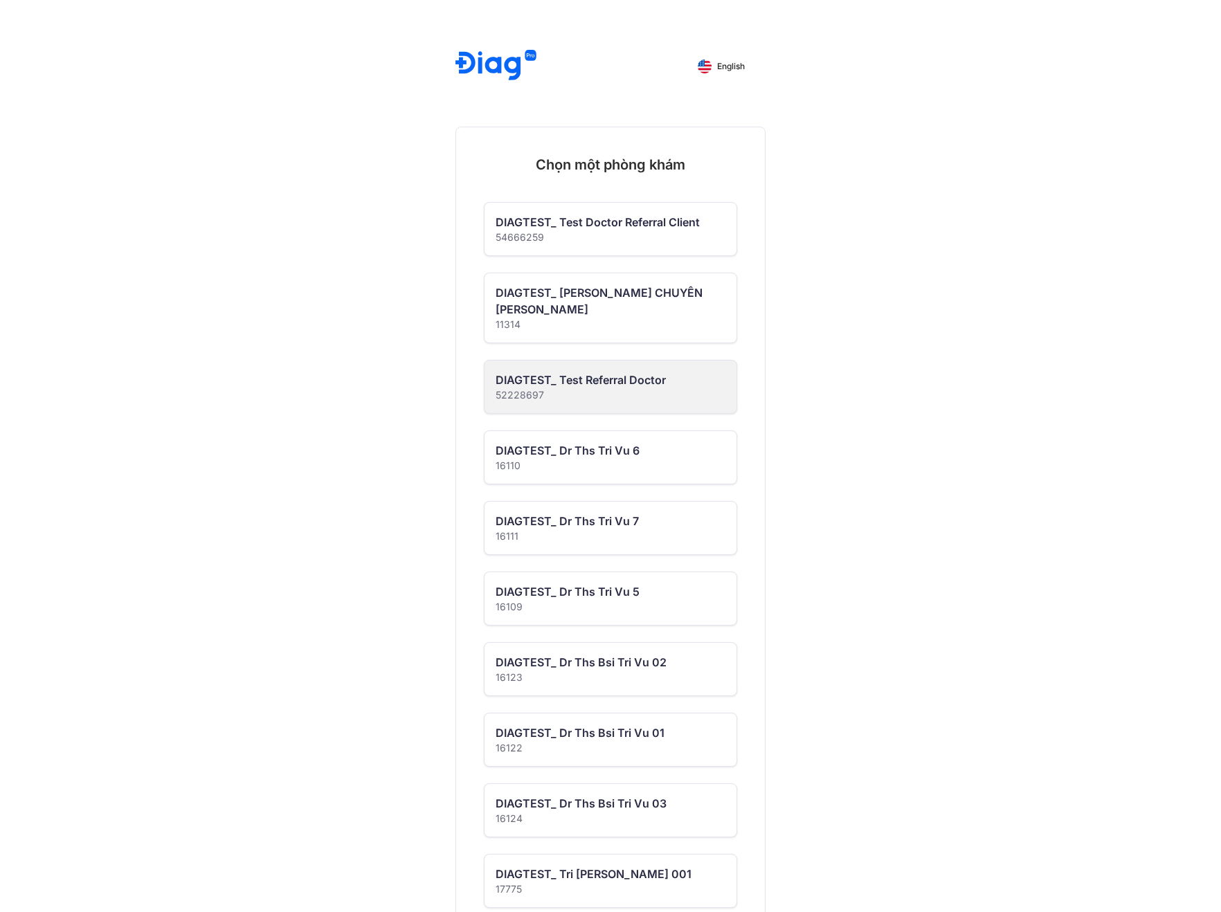
click at [643, 383] on div "DIAGTEST_ Test Referral Doctor" at bounding box center [581, 380] width 170 height 17
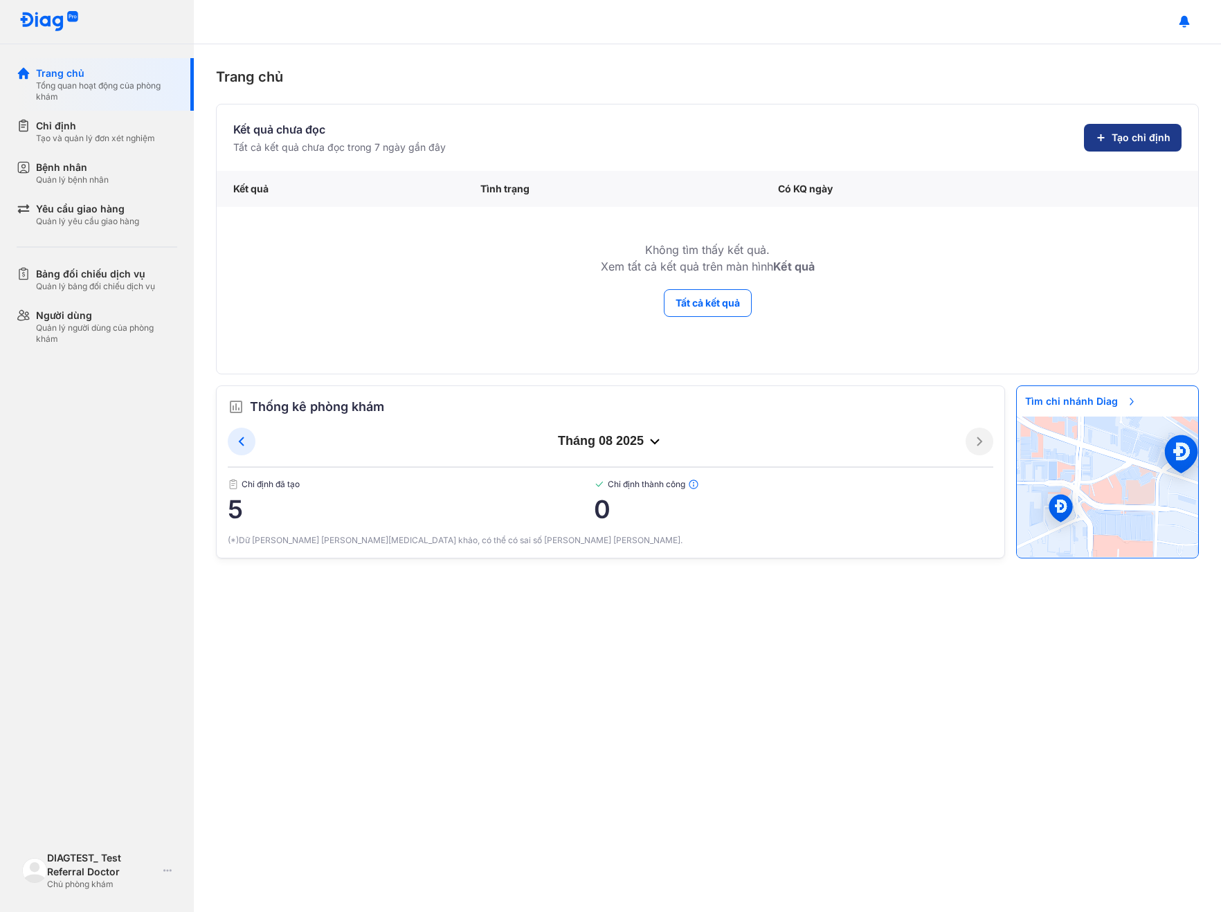
click at [1111, 140] on button "Tạo chỉ định" at bounding box center [1133, 138] width 98 height 28
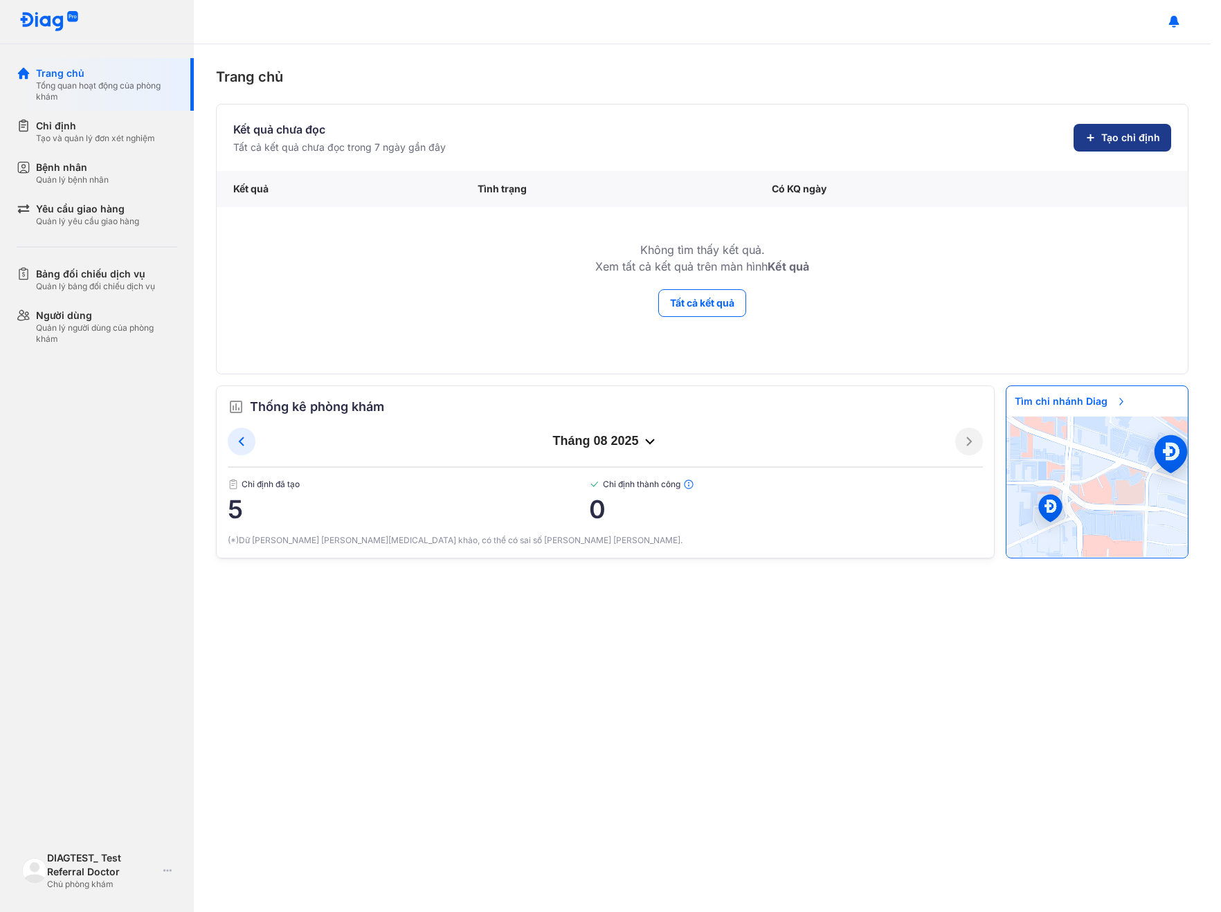
click at [1111, 140] on span "Tạo chỉ định" at bounding box center [1130, 138] width 59 height 14
click at [1116, 138] on span "Tạo chỉ định" at bounding box center [1130, 138] width 59 height 14
click at [1123, 146] on button "Tạo chỉ định" at bounding box center [1122, 138] width 98 height 28
click at [1116, 137] on span "Tạo chỉ định" at bounding box center [1130, 138] width 59 height 14
click at [1152, 131] on span "Tạo chỉ định" at bounding box center [1130, 138] width 59 height 14
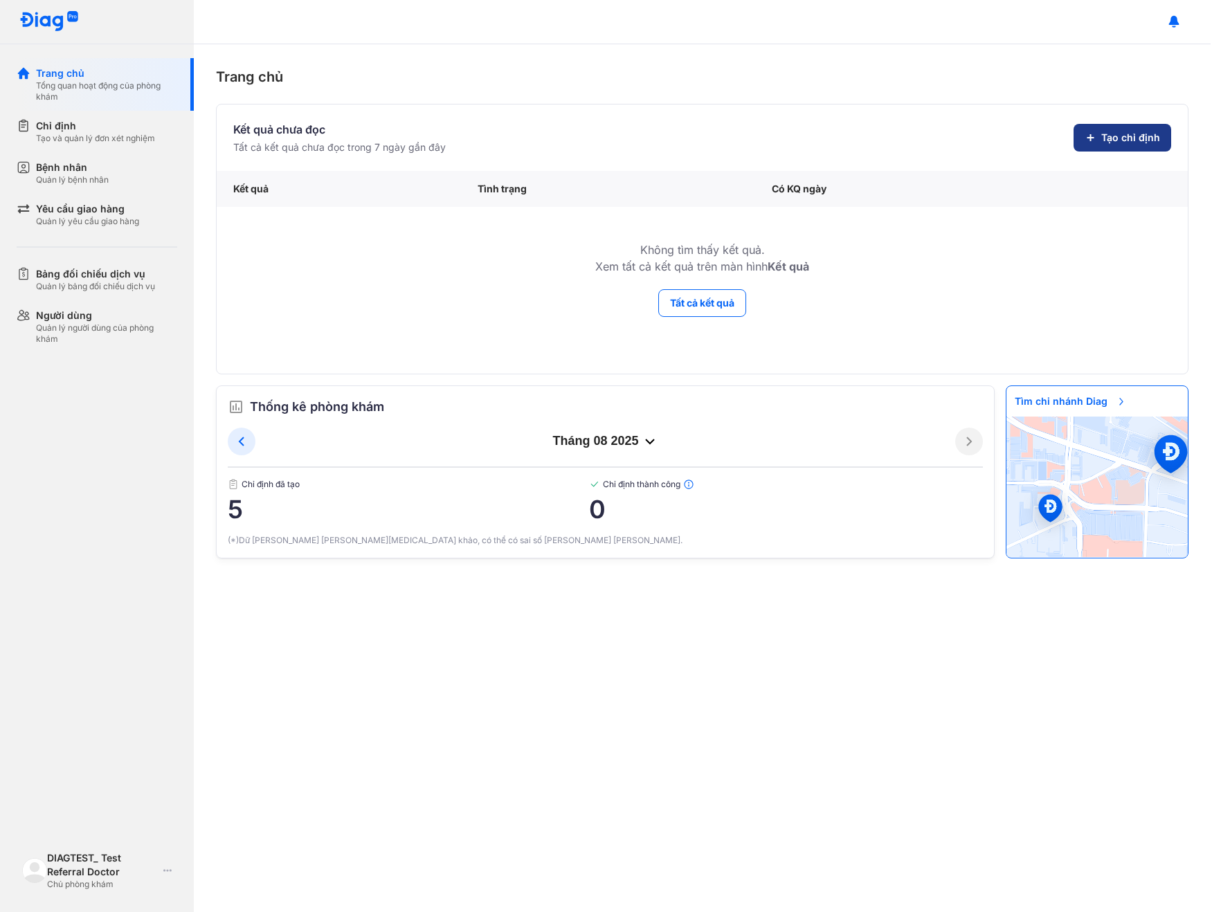
click at [1138, 143] on span "Tạo chỉ định" at bounding box center [1130, 138] width 59 height 14
click at [1120, 222] on td "Không tìm thấy kết quả. Xem tất cả kết quả trên màn hình Kết quả" at bounding box center [702, 248] width 971 height 82
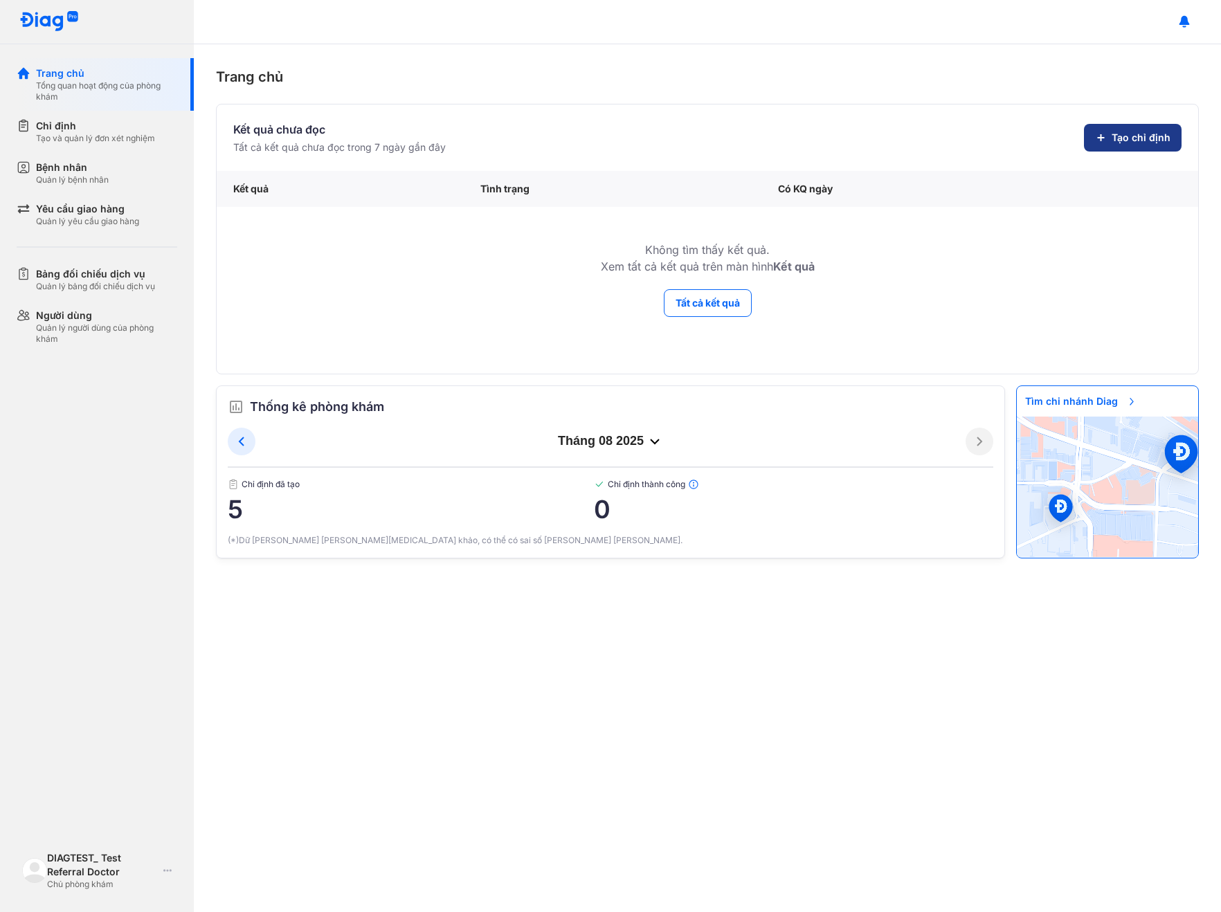
click at [1141, 141] on span "Tạo chỉ định" at bounding box center [1141, 138] width 59 height 14
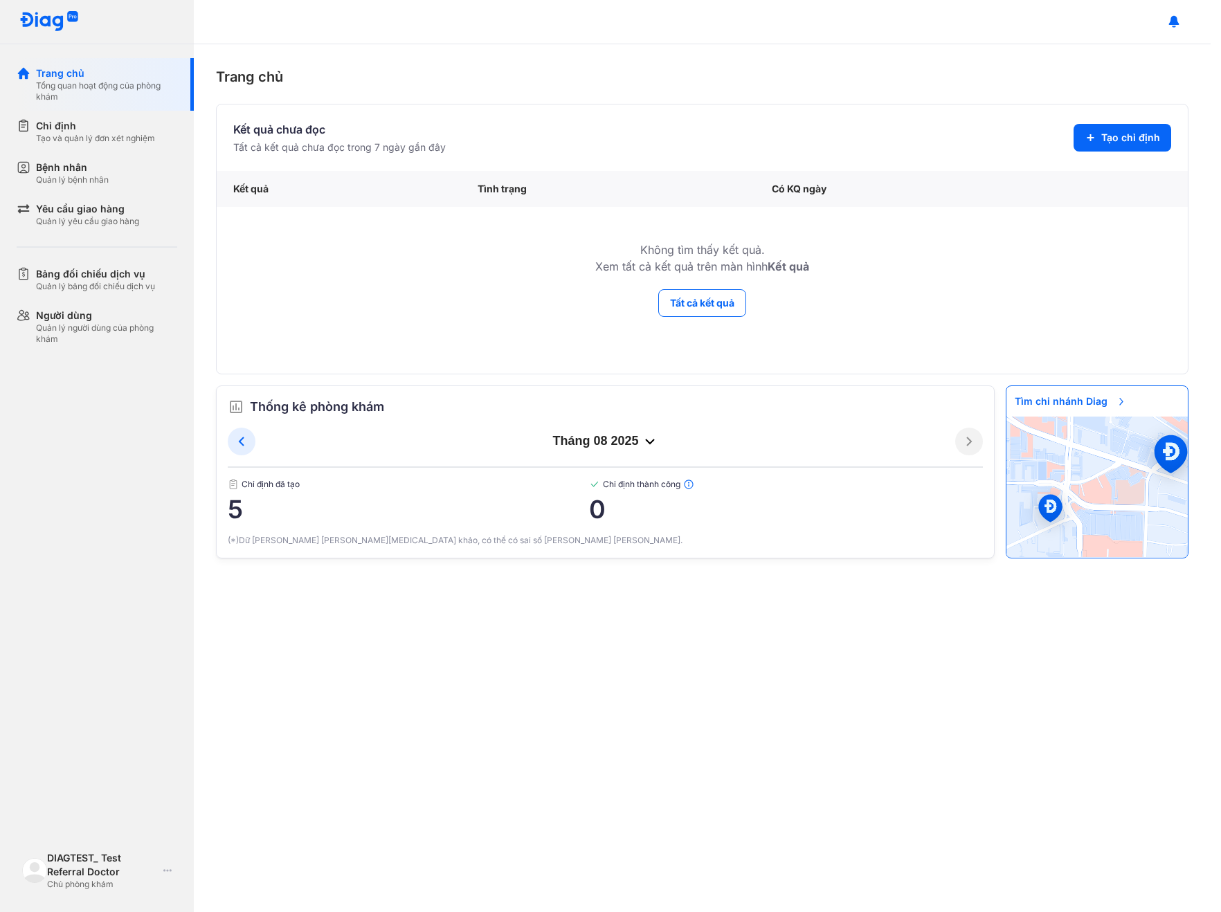
click at [1145, 44] on div "[PERSON_NAME] Kết quả chưa đọc Tất cả kết quả chưa đọc trong 7 ngày gần đây Tạo…" at bounding box center [702, 478] width 1017 height 868
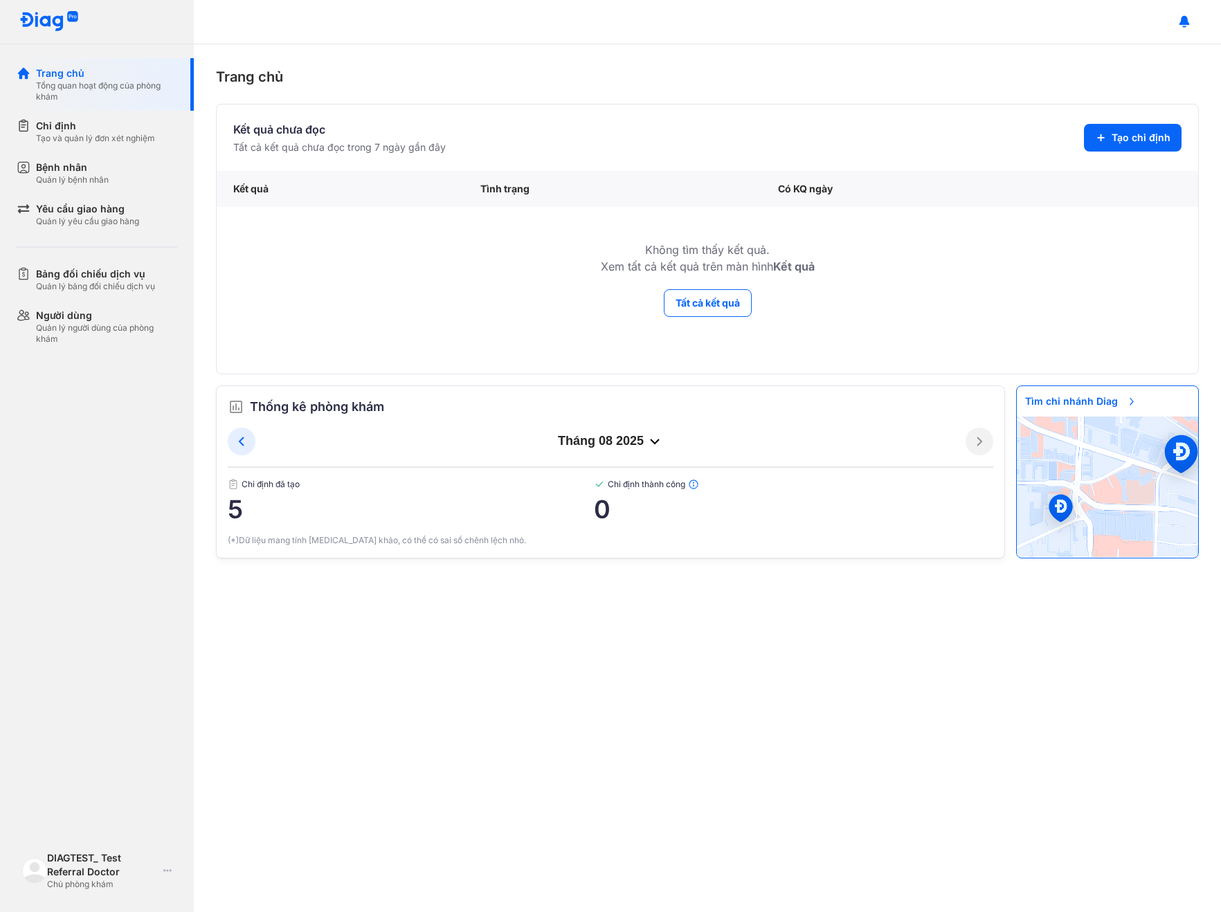
click at [1071, 52] on div "Trang chủ Kết quả chưa đọc Tất cả kết quả chưa đọc trong 7 ngày gần đây Tạo chỉ…" at bounding box center [707, 478] width 1027 height 868
click at [1109, 131] on button "Tạo chỉ định" at bounding box center [1133, 138] width 98 height 28
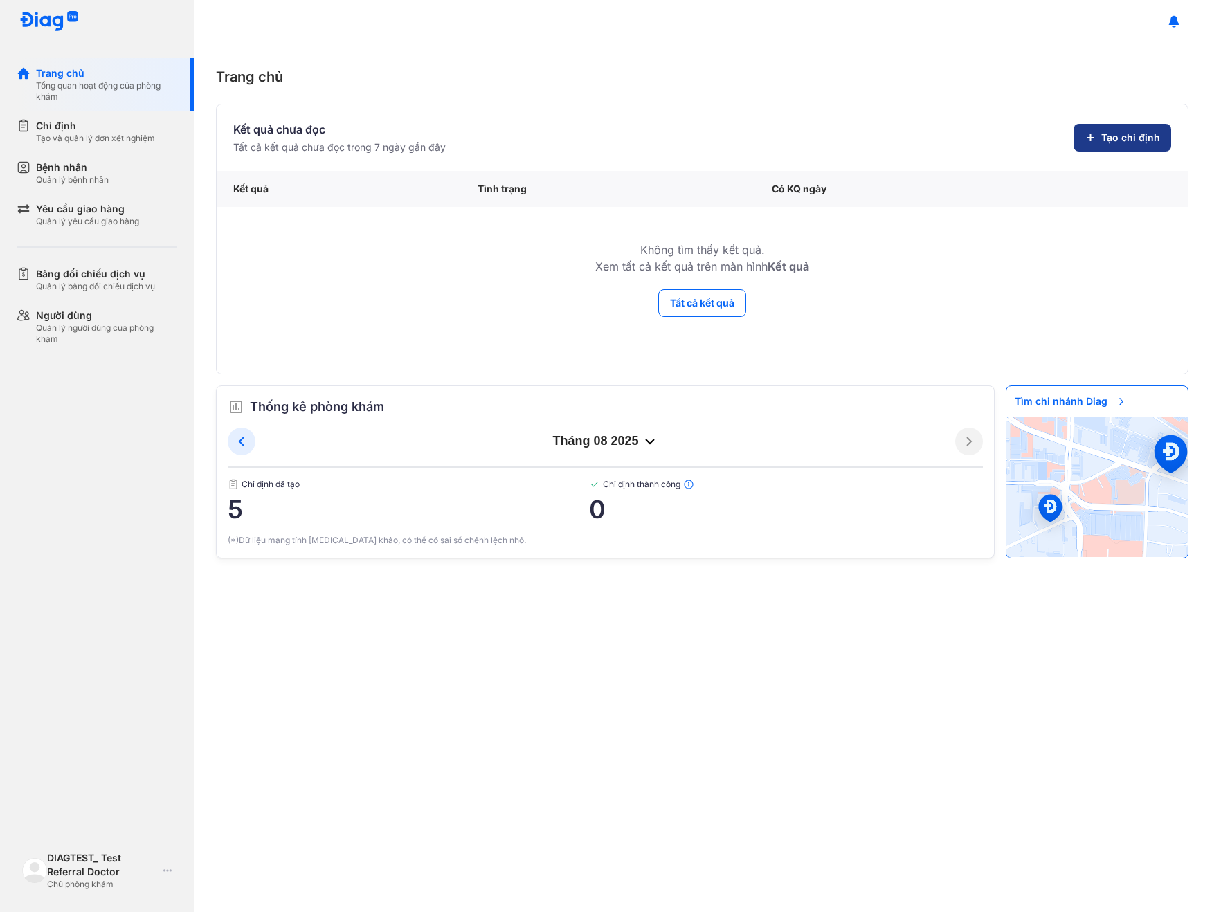
click at [1157, 130] on button "Tạo chỉ định" at bounding box center [1122, 138] width 98 height 28
click at [1178, 69] on div "Trang chủ" at bounding box center [702, 76] width 972 height 21
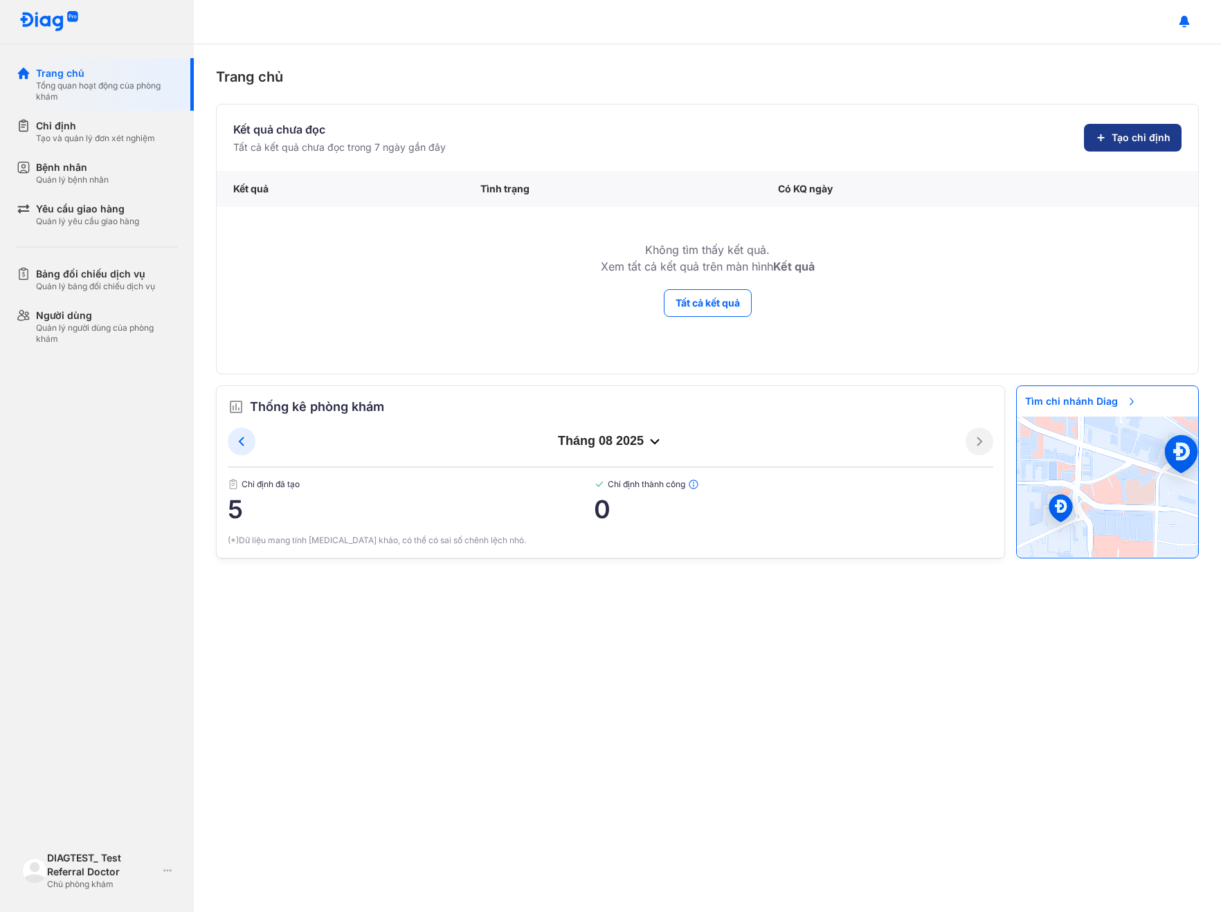
click at [1129, 134] on span "Tạo chỉ định" at bounding box center [1141, 138] width 59 height 14
